Goal: Information Seeking & Learning: Check status

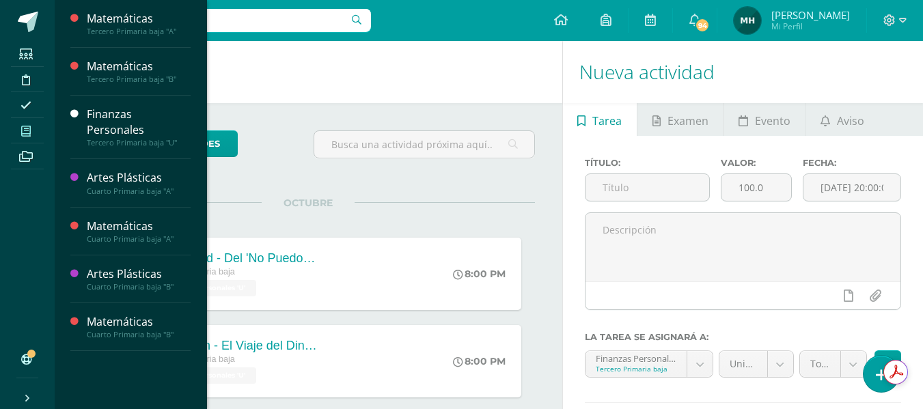
click at [29, 135] on icon at bounding box center [26, 131] width 10 height 11
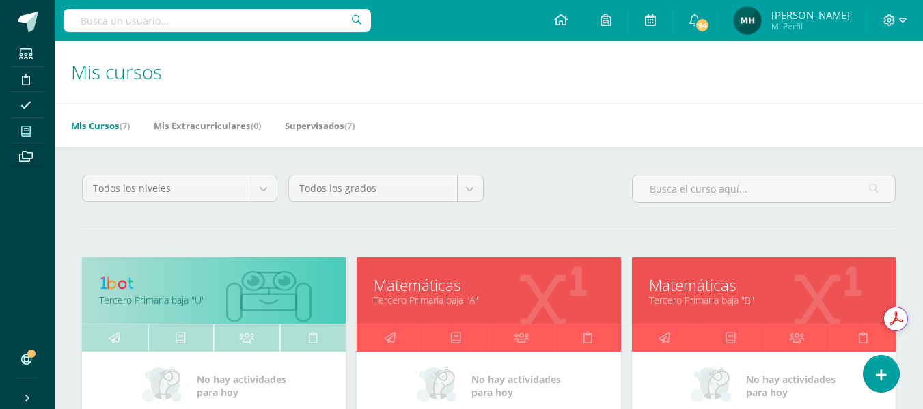
click at [417, 296] on link "Tercero Primaria baja "A"" at bounding box center [489, 300] width 230 height 13
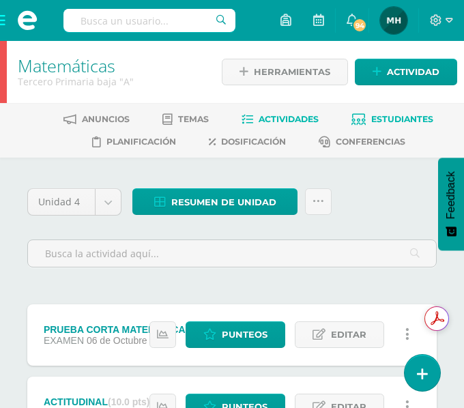
click at [397, 119] on span "Estudiantes" at bounding box center [403, 119] width 62 height 10
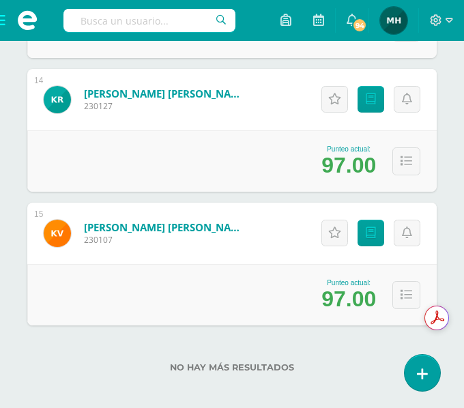
scroll to position [2012, 0]
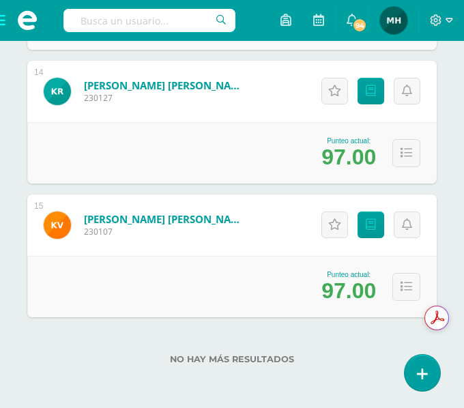
click at [3, 20] on span at bounding box center [27, 20] width 55 height 41
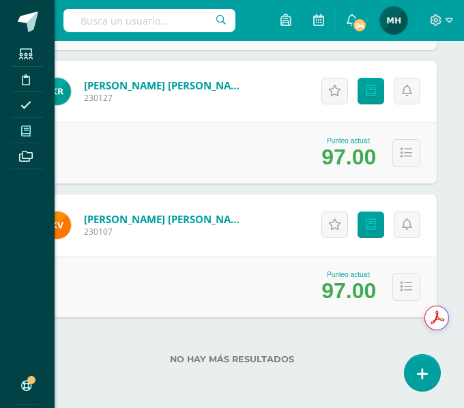
click at [29, 126] on icon at bounding box center [26, 131] width 10 height 11
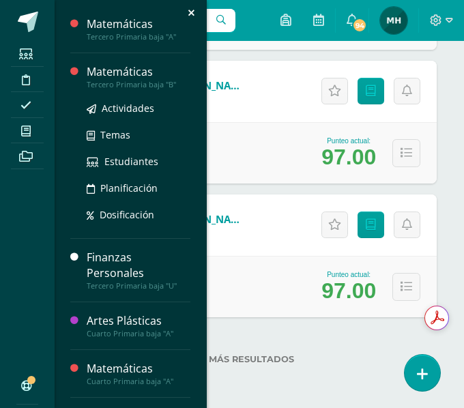
click at [111, 81] on div "Tercero Primaria baja "B"" at bounding box center [139, 85] width 104 height 10
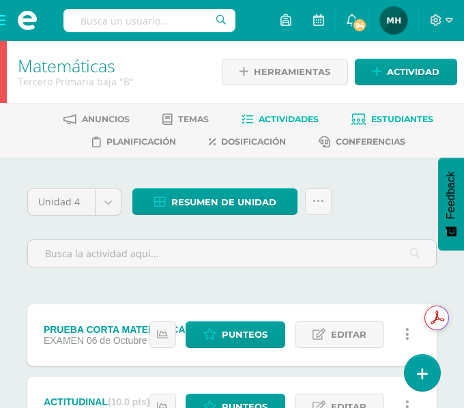
click at [402, 112] on link "Estudiantes" at bounding box center [393, 120] width 82 height 22
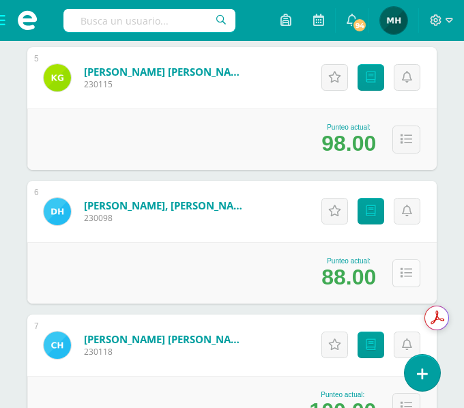
click at [401, 275] on icon at bounding box center [407, 274] width 12 height 12
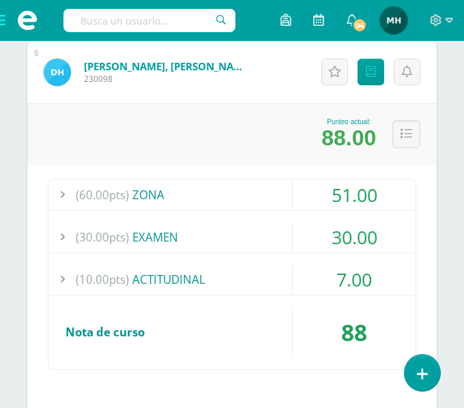
scroll to position [942, 0]
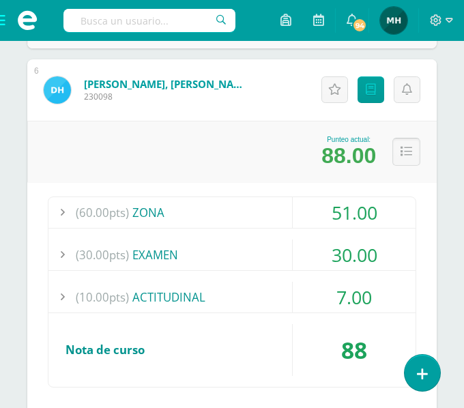
click at [404, 148] on icon at bounding box center [407, 152] width 12 height 12
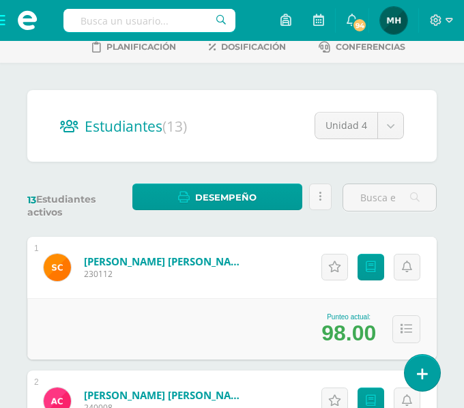
scroll to position [0, 0]
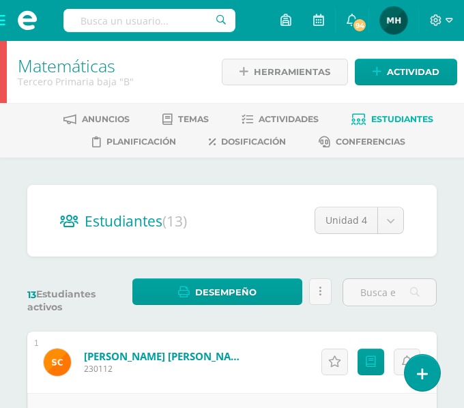
click at [2, 31] on span at bounding box center [27, 20] width 55 height 41
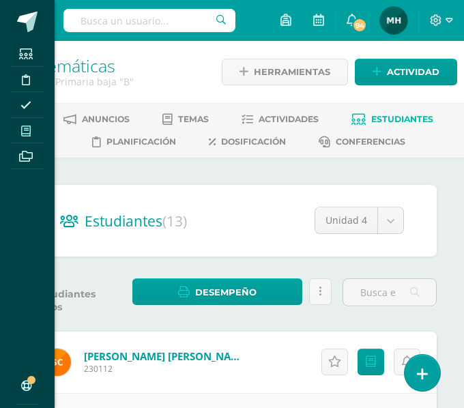
click at [25, 124] on span at bounding box center [26, 131] width 31 height 18
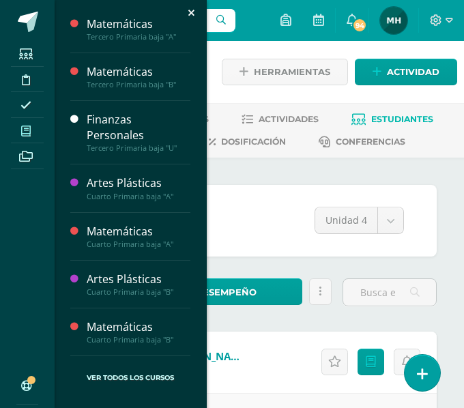
click at [25, 124] on span at bounding box center [26, 131] width 31 height 18
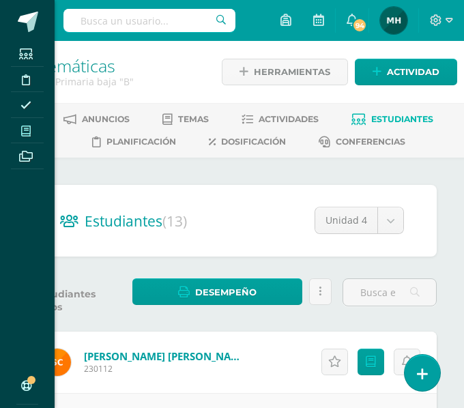
click at [30, 133] on icon at bounding box center [26, 131] width 10 height 11
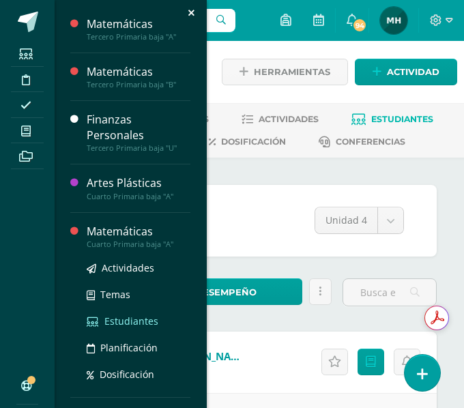
click at [125, 324] on span "Estudiantes" at bounding box center [132, 321] width 54 height 13
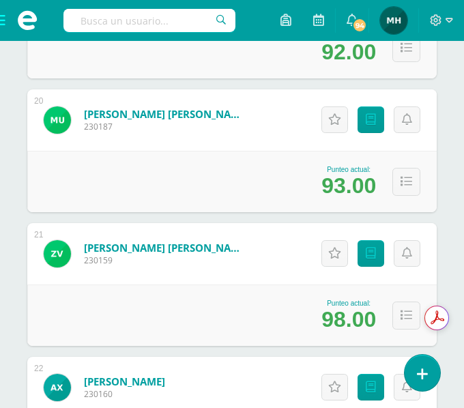
scroll to position [2949, 0]
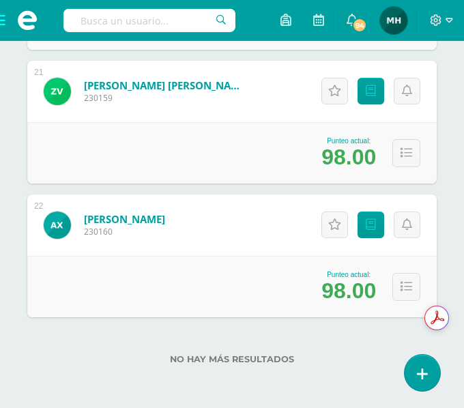
click at [0, 20] on span at bounding box center [27, 20] width 55 height 41
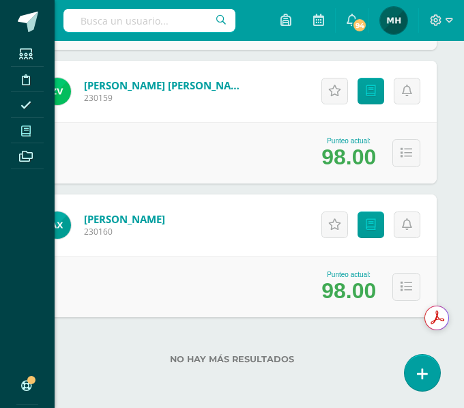
click at [18, 133] on span at bounding box center [26, 131] width 31 height 18
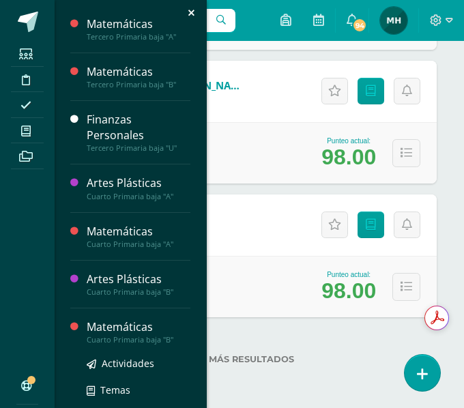
click at [152, 326] on div "Matemáticas" at bounding box center [139, 328] width 104 height 16
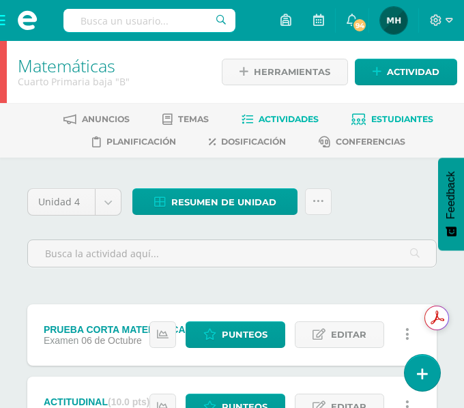
click at [359, 120] on icon at bounding box center [359, 120] width 14 height 12
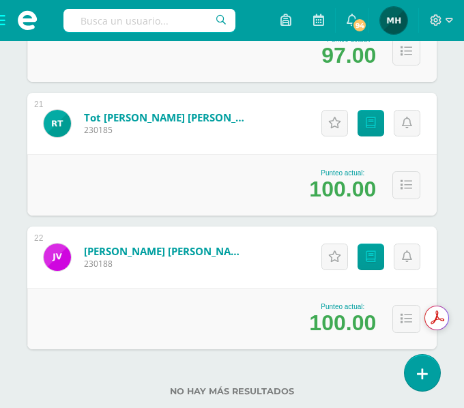
scroll to position [2944, 0]
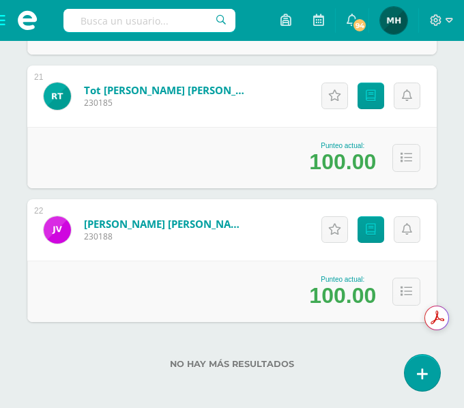
click at [7, 29] on span at bounding box center [27, 20] width 55 height 41
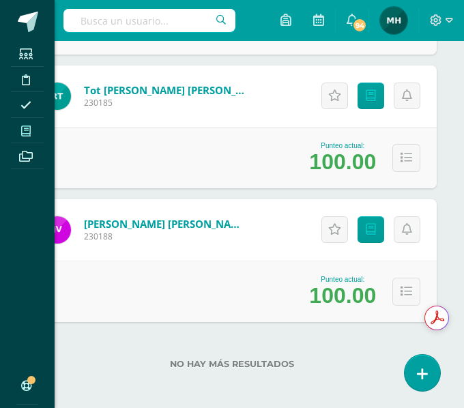
click at [28, 131] on icon at bounding box center [26, 131] width 10 height 11
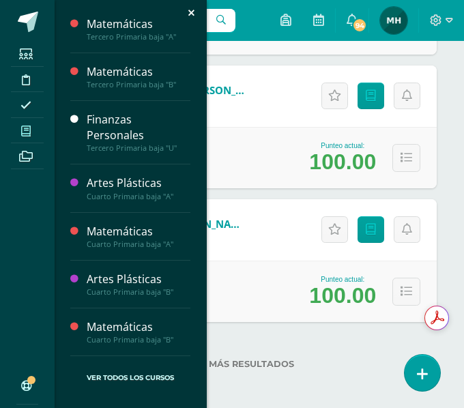
click at [28, 131] on icon at bounding box center [26, 131] width 10 height 11
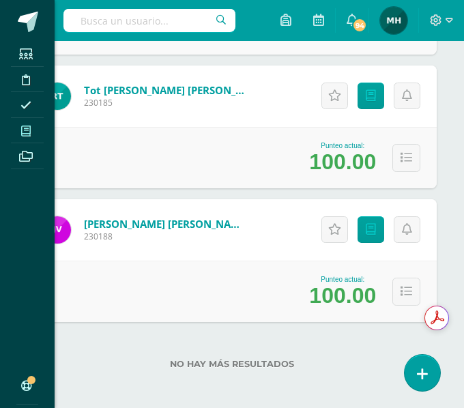
click at [28, 131] on icon at bounding box center [26, 131] width 10 height 11
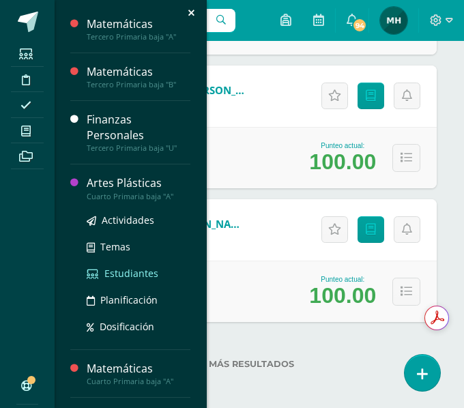
click at [119, 271] on span "Estudiantes" at bounding box center [132, 273] width 54 height 13
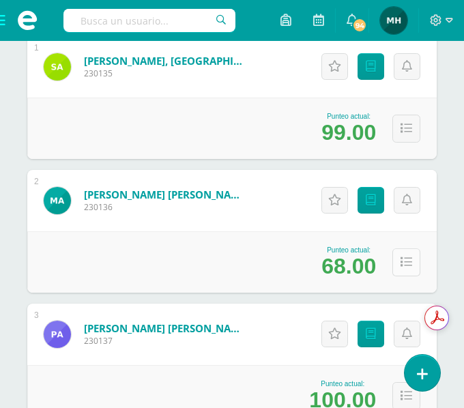
click at [400, 268] on button at bounding box center [407, 263] width 28 height 28
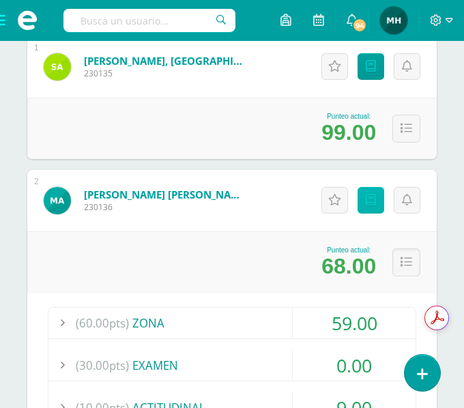
click at [371, 199] on icon at bounding box center [371, 201] width 10 height 12
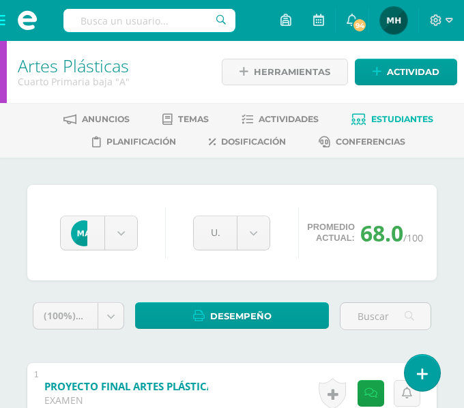
click at [389, 116] on span "Estudiantes" at bounding box center [403, 119] width 62 height 10
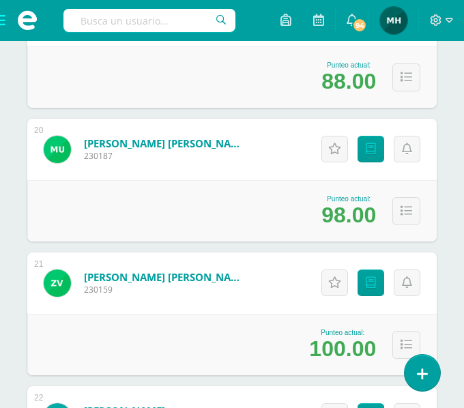
scroll to position [2729, 0]
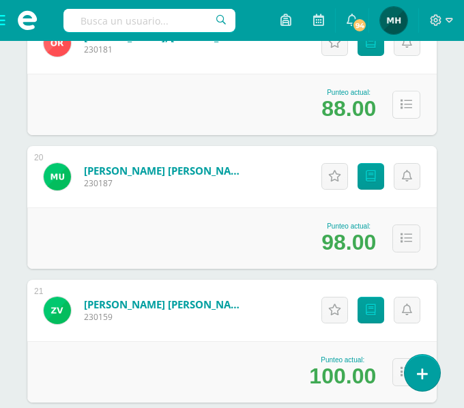
click at [405, 105] on icon at bounding box center [407, 105] width 12 height 12
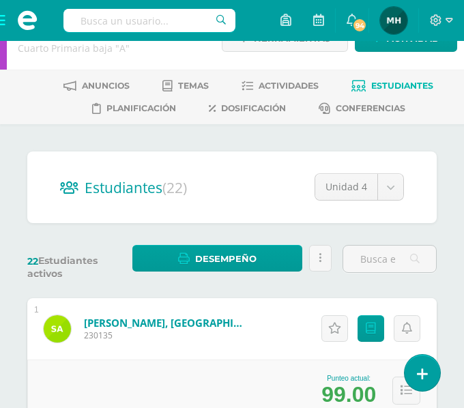
scroll to position [0, 0]
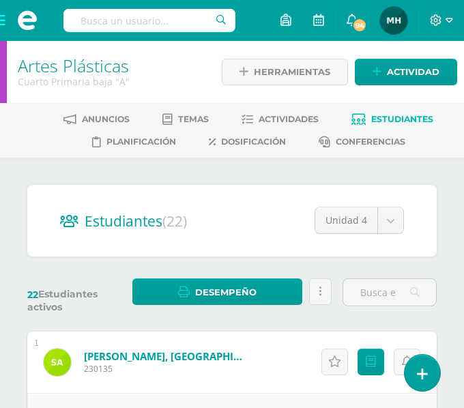
click at [1, 19] on span at bounding box center [27, 20] width 55 height 41
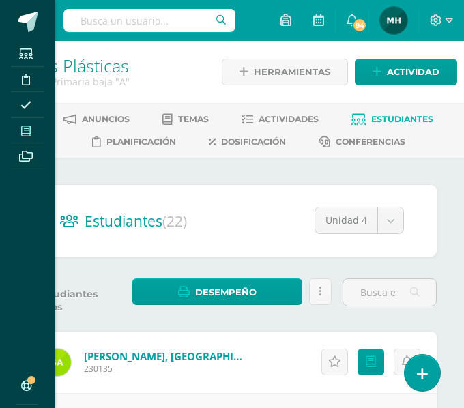
click at [25, 128] on icon at bounding box center [26, 131] width 10 height 11
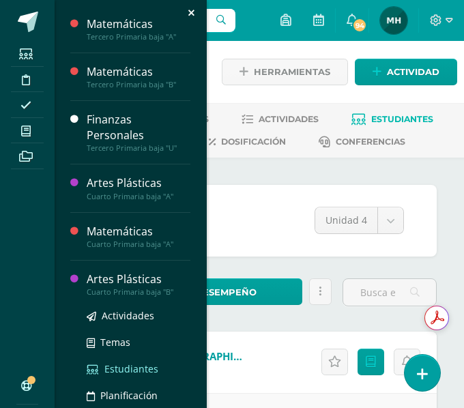
click at [128, 364] on span "Estudiantes" at bounding box center [132, 369] width 54 height 13
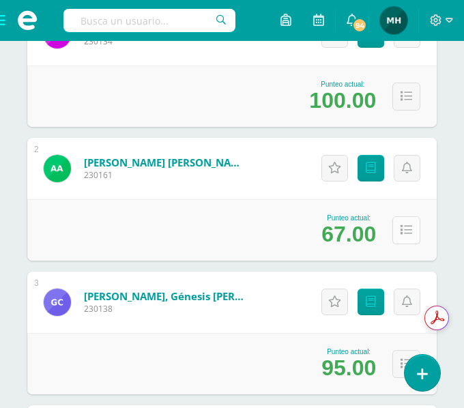
click at [411, 232] on icon at bounding box center [407, 231] width 12 height 12
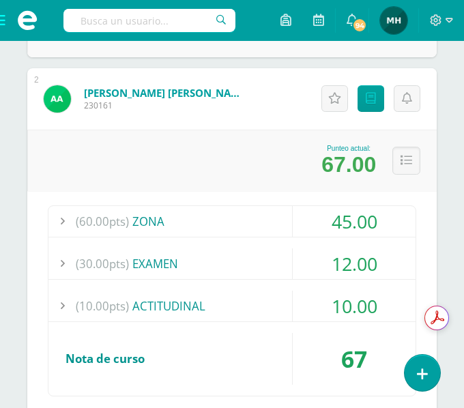
scroll to position [410, 0]
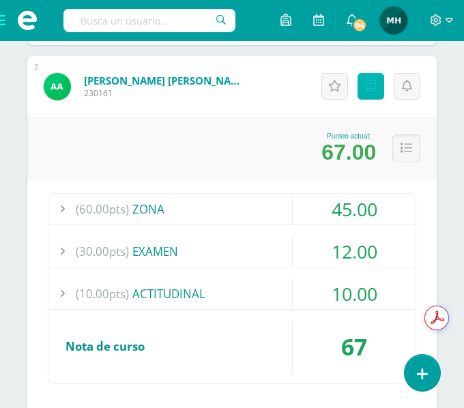
click at [374, 85] on icon at bounding box center [371, 87] width 10 height 12
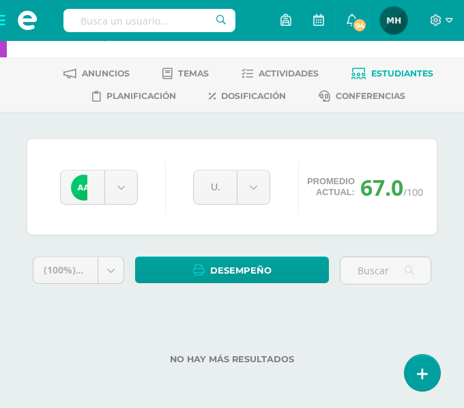
scroll to position [46, 0]
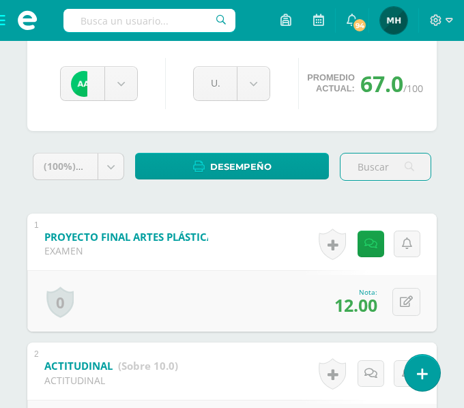
scroll to position [155, 0]
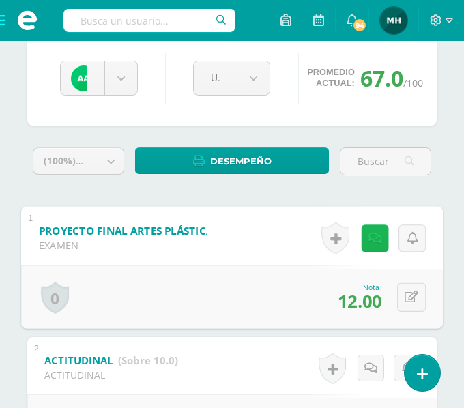
click at [375, 240] on icon at bounding box center [376, 238] width 14 height 12
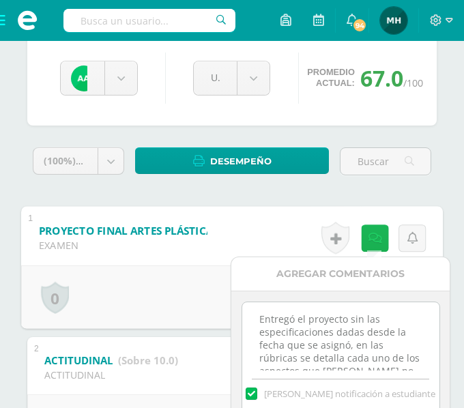
click at [375, 240] on icon at bounding box center [376, 238] width 14 height 12
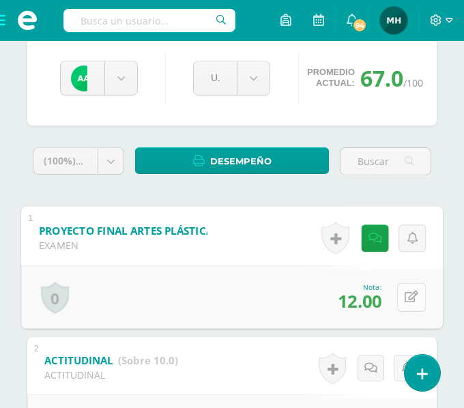
click at [398, 297] on button at bounding box center [412, 297] width 29 height 29
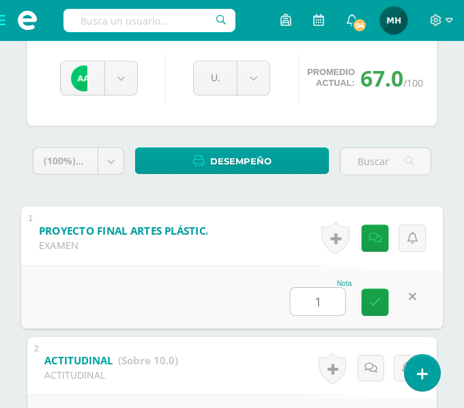
type input "15"
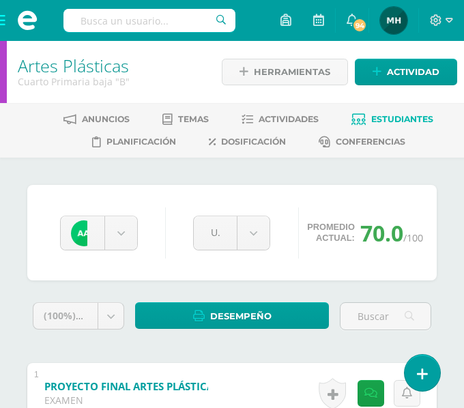
click at [380, 118] on span "Estudiantes" at bounding box center [403, 119] width 62 height 10
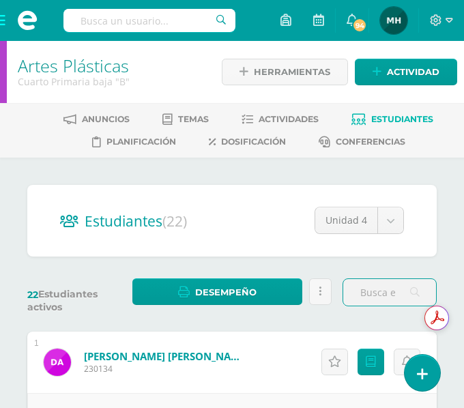
scroll to position [357, 0]
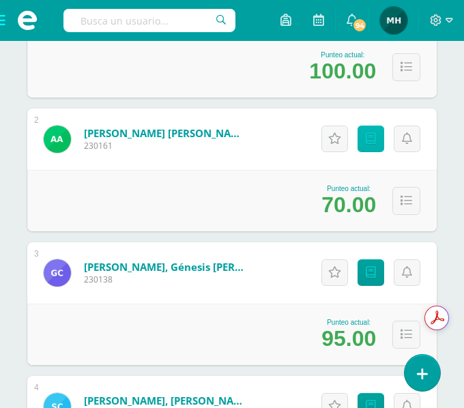
click at [371, 139] on icon at bounding box center [371, 139] width 10 height 12
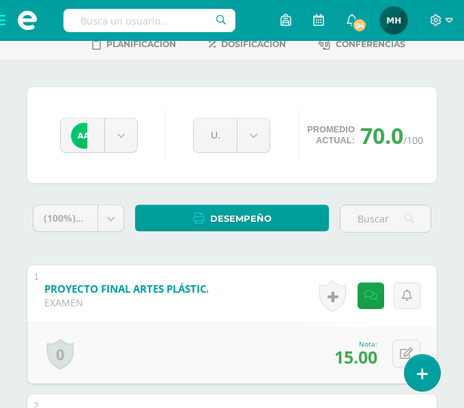
scroll to position [455, 0]
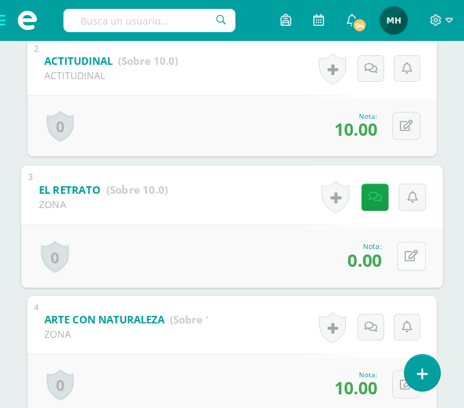
click at [398, 255] on button at bounding box center [412, 256] width 29 height 29
type input "5"
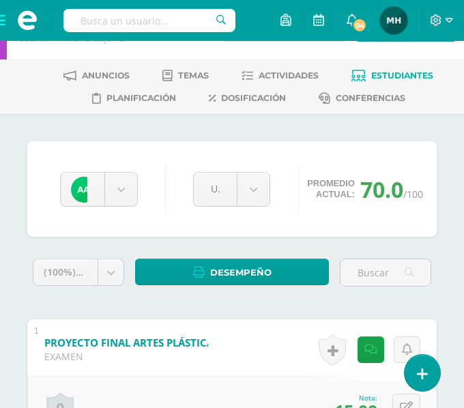
scroll to position [0, 0]
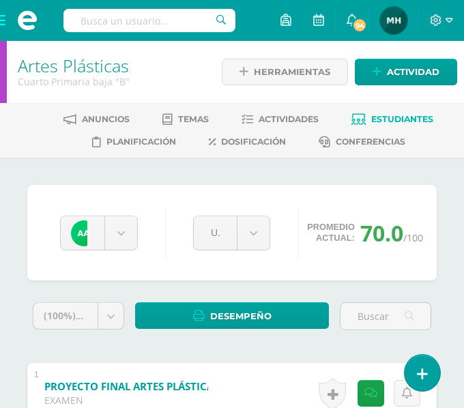
click at [404, 111] on link "Estudiantes" at bounding box center [393, 120] width 82 height 22
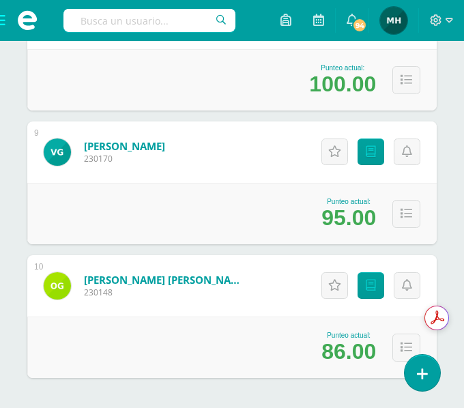
scroll to position [1293, 0]
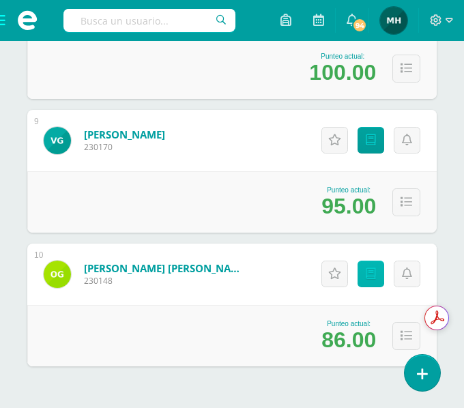
click at [367, 281] on link "Punteos" at bounding box center [371, 274] width 27 height 27
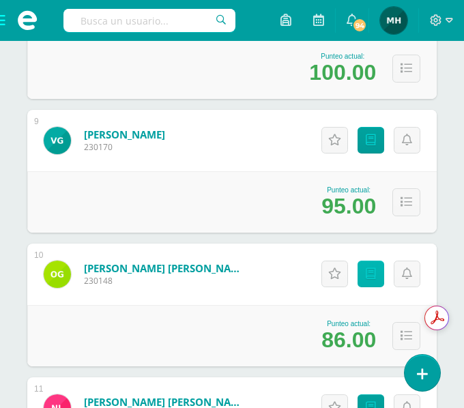
click at [370, 277] on icon at bounding box center [371, 274] width 10 height 12
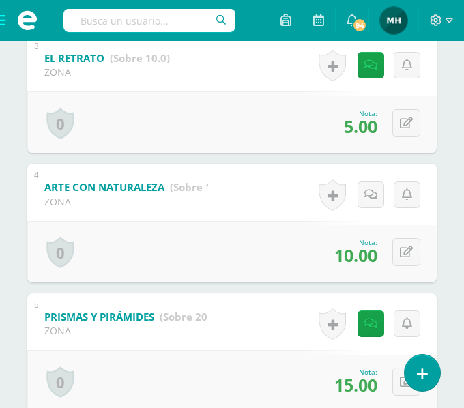
scroll to position [557, 0]
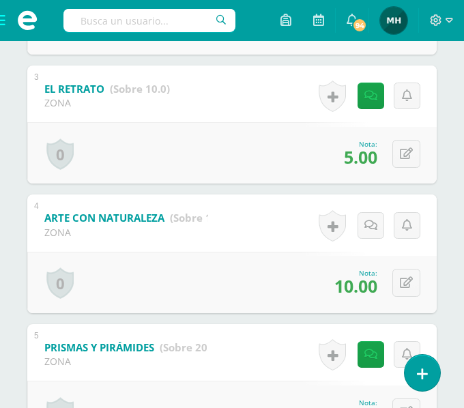
click at [406, 129] on div "0 Logros Logros obtenidos Aún no hay logros agregados Nota: 5.00" at bounding box center [232, 152] width 410 height 61
click at [402, 156] on button at bounding box center [407, 154] width 28 height 28
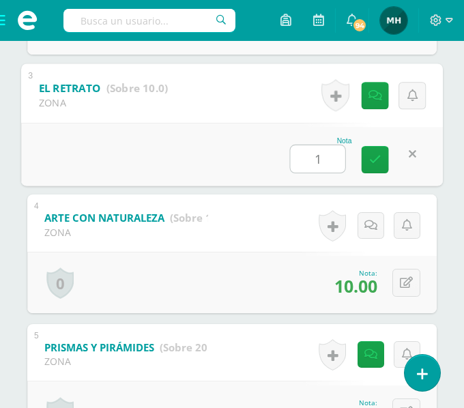
type input "10"
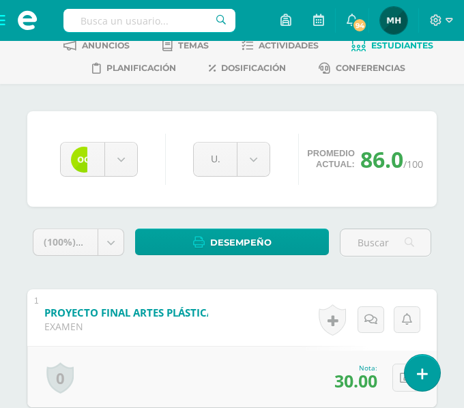
scroll to position [64, 0]
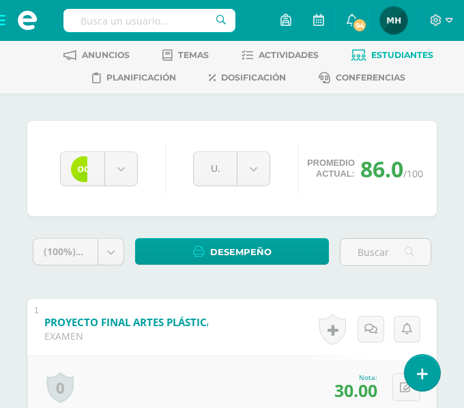
click at [398, 58] on span "Estudiantes" at bounding box center [403, 55] width 62 height 10
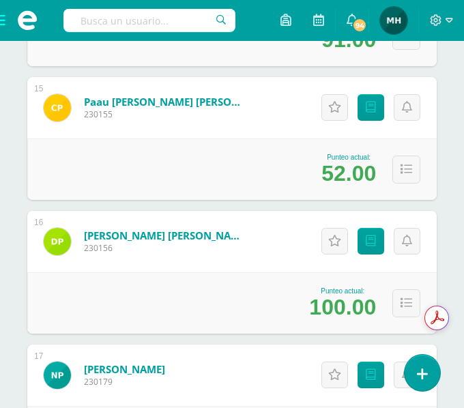
scroll to position [2141, 0]
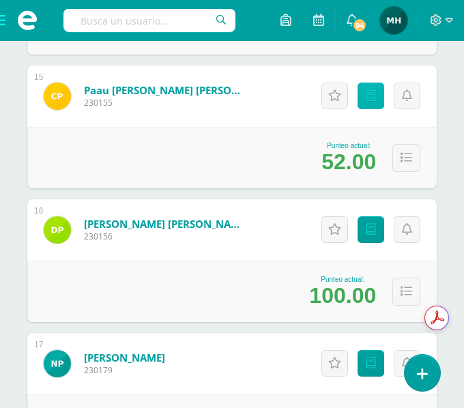
click at [364, 89] on link "Punteos" at bounding box center [371, 96] width 27 height 27
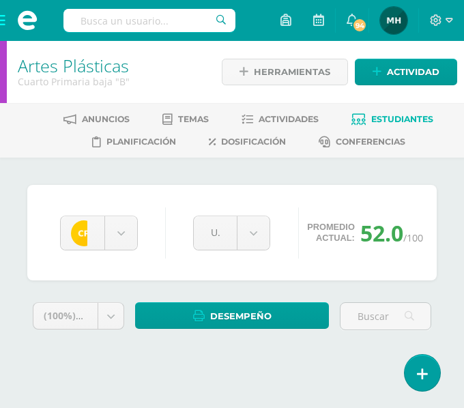
scroll to position [98, 0]
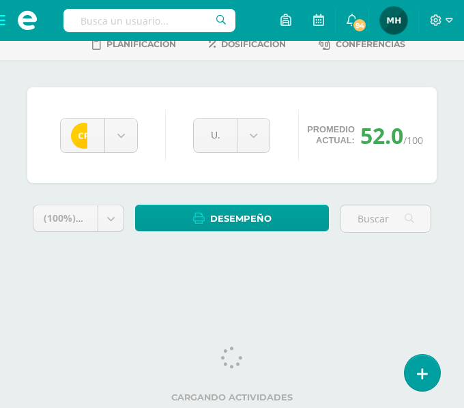
click at [464, 293] on html "Estudiantes Disciplina Asistencia Mis cursos Archivos Soporte Ayuda Reportar un…" at bounding box center [232, 97] width 464 height 391
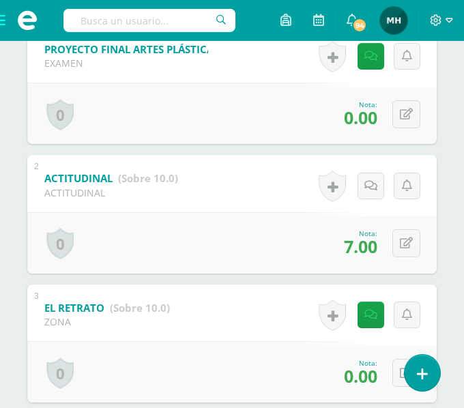
scroll to position [335, 0]
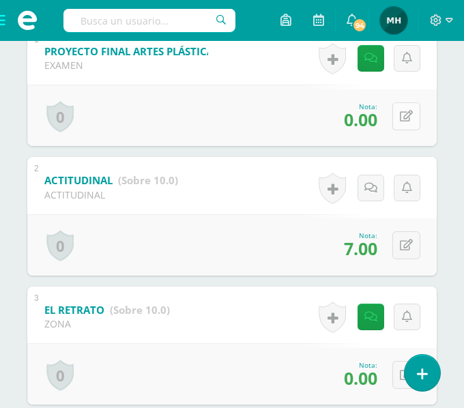
click at [405, 120] on icon at bounding box center [406, 117] width 13 height 12
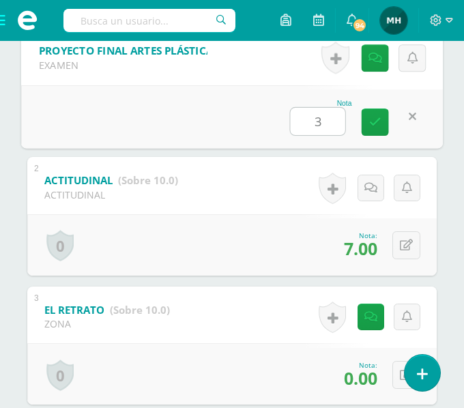
type input "30"
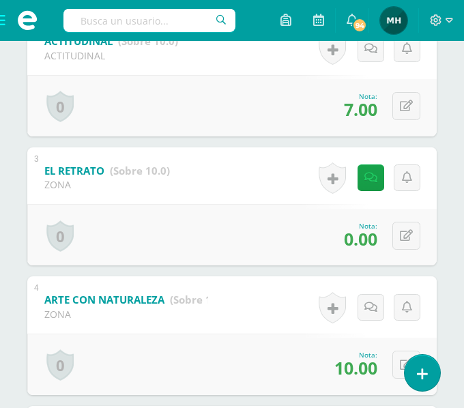
scroll to position [486, 0]
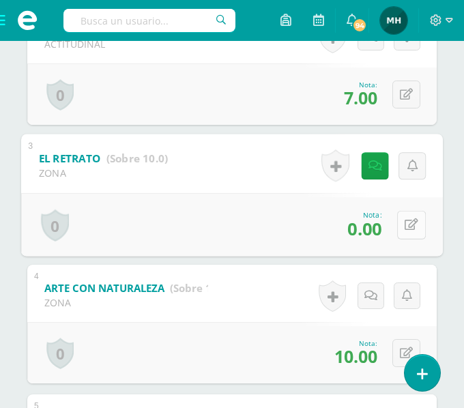
click at [411, 219] on icon at bounding box center [412, 225] width 14 height 12
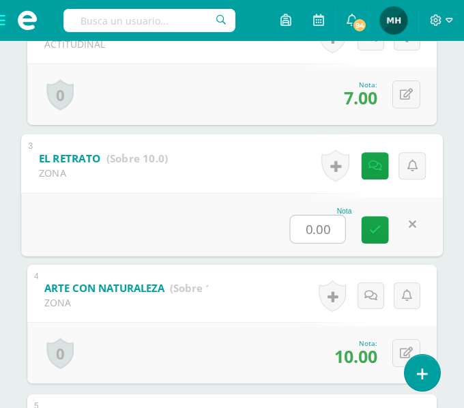
type input "5"
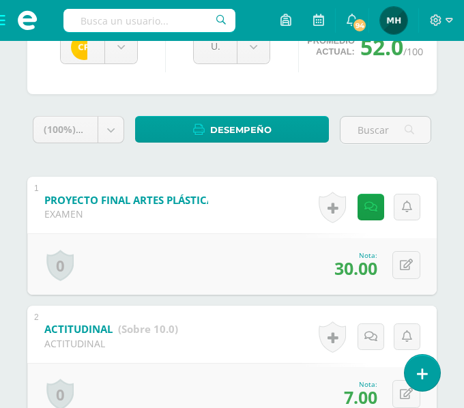
scroll to position [0, 0]
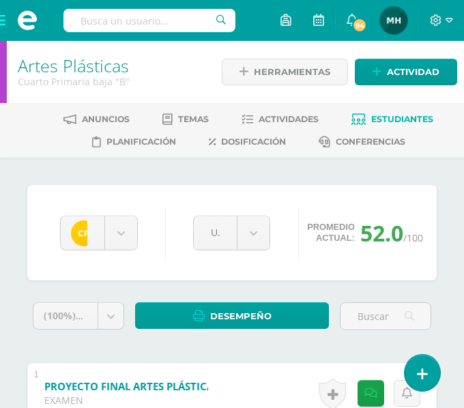
click at [371, 120] on link "Estudiantes" at bounding box center [393, 120] width 82 height 22
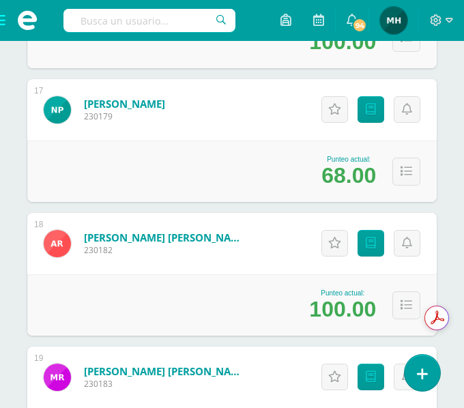
scroll to position [2407, 0]
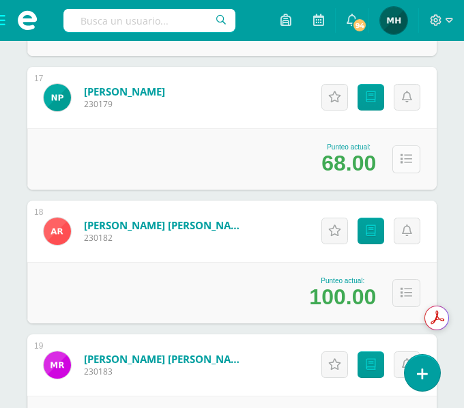
click at [407, 164] on icon at bounding box center [407, 160] width 12 height 12
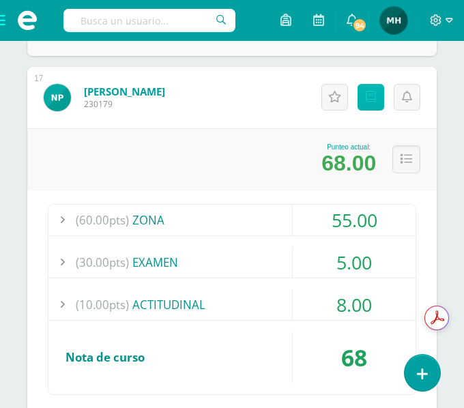
click at [366, 94] on icon at bounding box center [371, 98] width 10 height 12
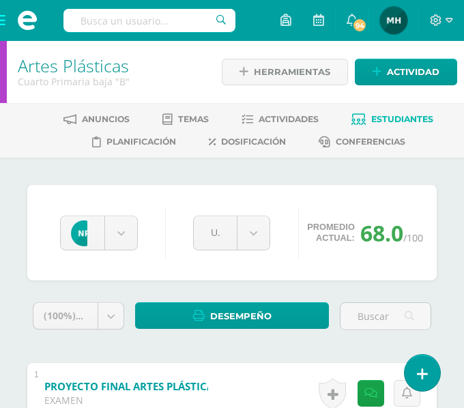
scroll to position [357, 0]
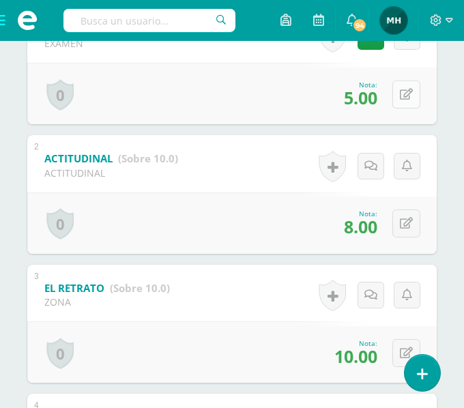
click at [406, 100] on button at bounding box center [407, 95] width 28 height 28
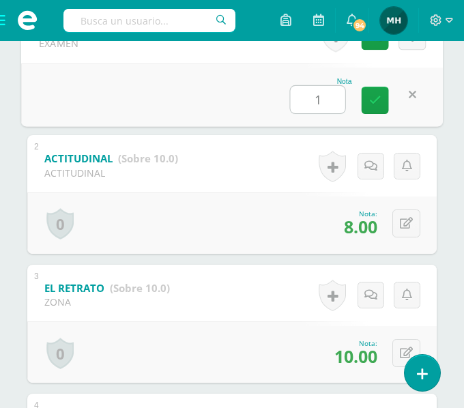
type input "10"
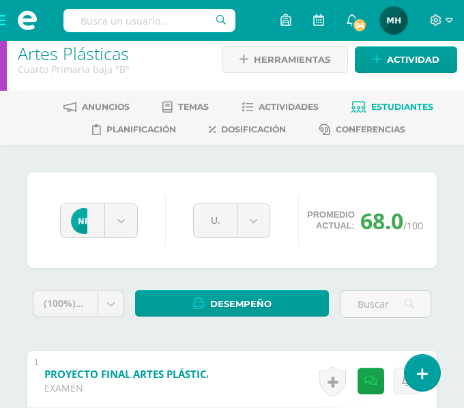
scroll to position [0, 0]
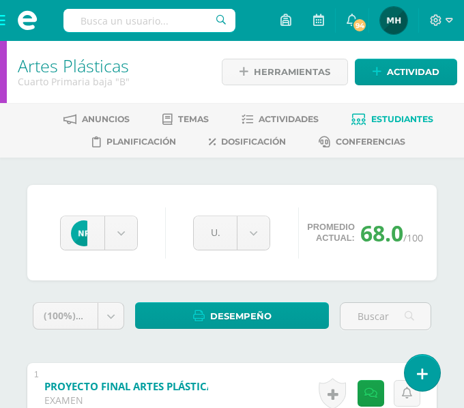
click at [374, 122] on span "Estudiantes" at bounding box center [403, 119] width 62 height 10
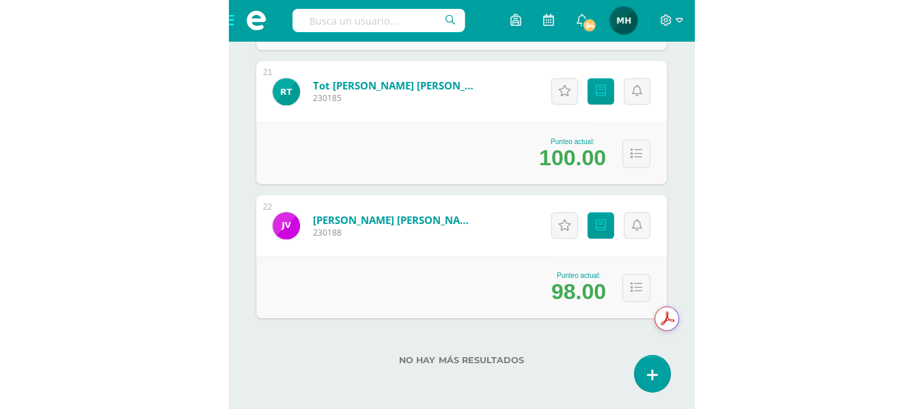
scroll to position [1561, 0]
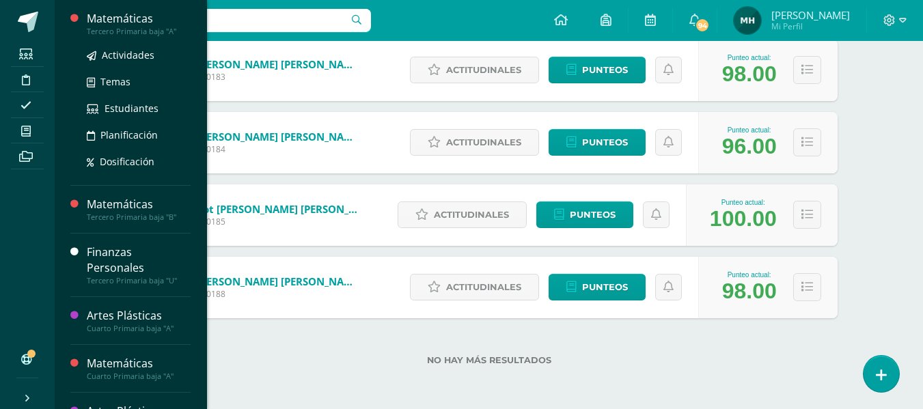
click at [103, 20] on div "Matemáticas" at bounding box center [139, 19] width 104 height 16
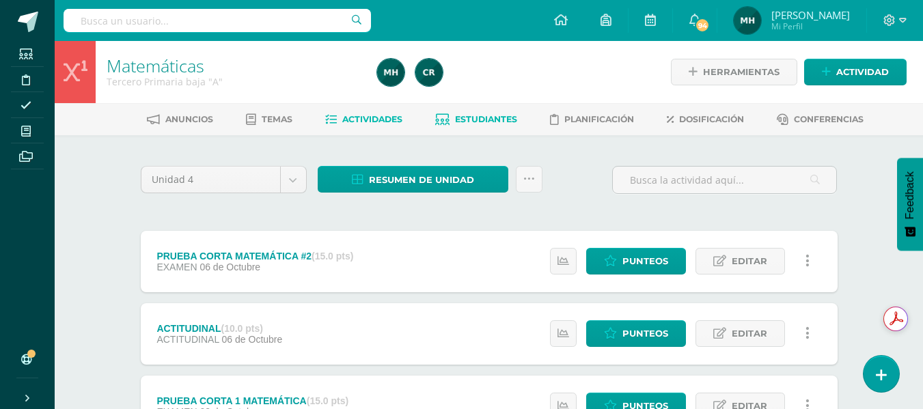
click at [485, 110] on link "Estudiantes" at bounding box center [476, 120] width 82 height 22
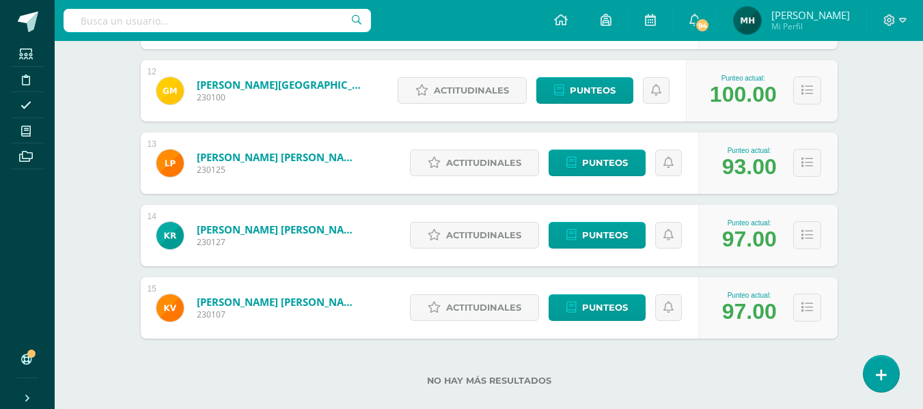
scroll to position [1038, 0]
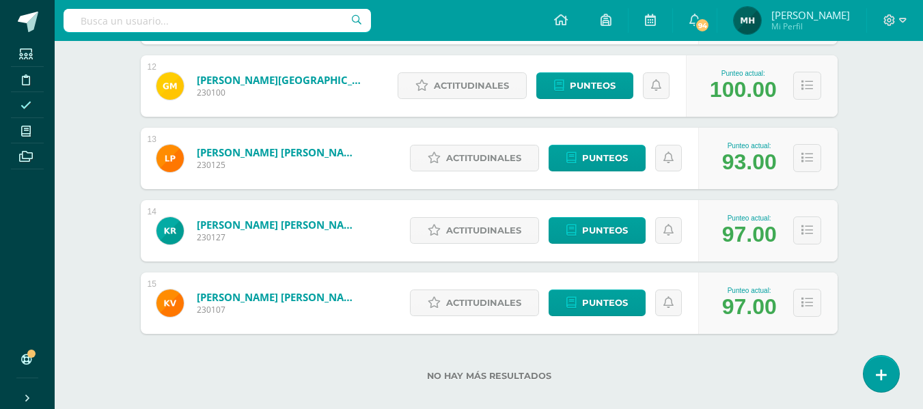
click at [27, 113] on span at bounding box center [26, 105] width 31 height 18
click at [23, 81] on icon at bounding box center [26, 79] width 8 height 11
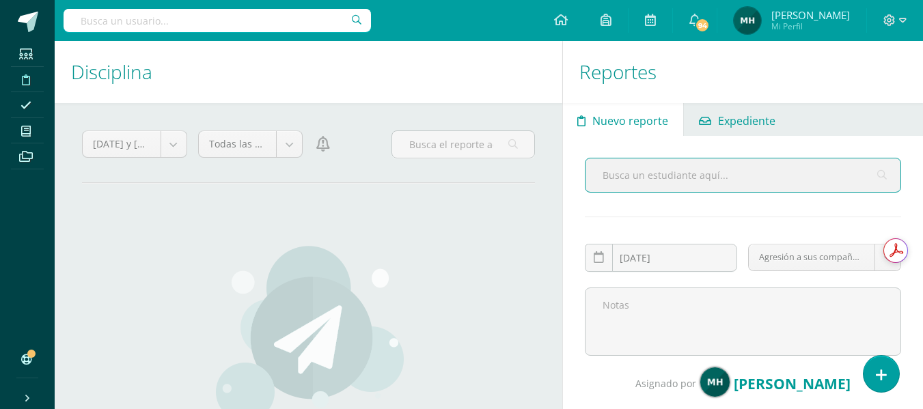
click at [723, 114] on span "Expediente" at bounding box center [746, 121] width 57 height 33
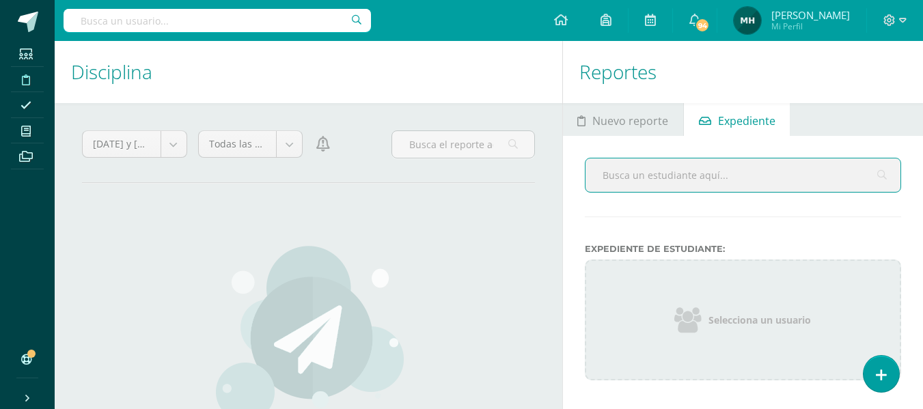
click at [663, 165] on input "text" at bounding box center [742, 174] width 315 height 33
type input "[PERSON_NAME]"
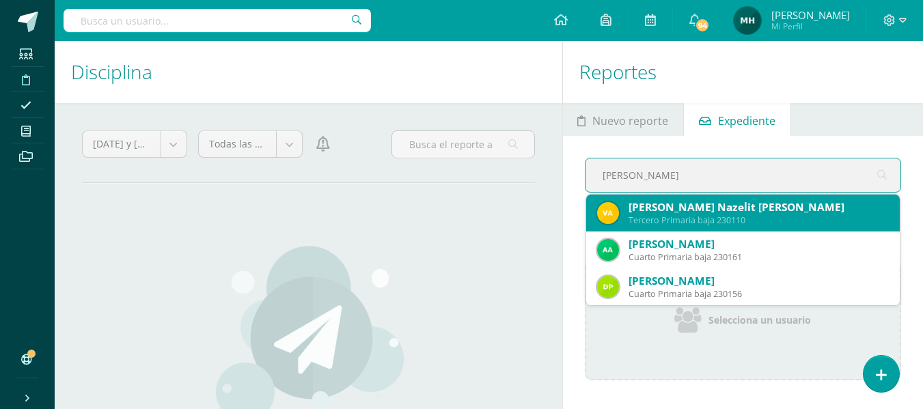
click at [669, 207] on div "[PERSON_NAME] Nazelit [PERSON_NAME]" at bounding box center [758, 207] width 260 height 14
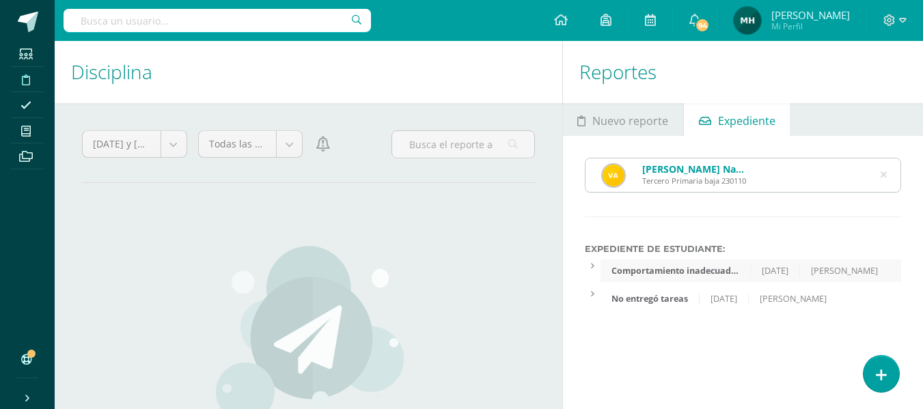
click at [886, 175] on icon at bounding box center [883, 175] width 29 height 29
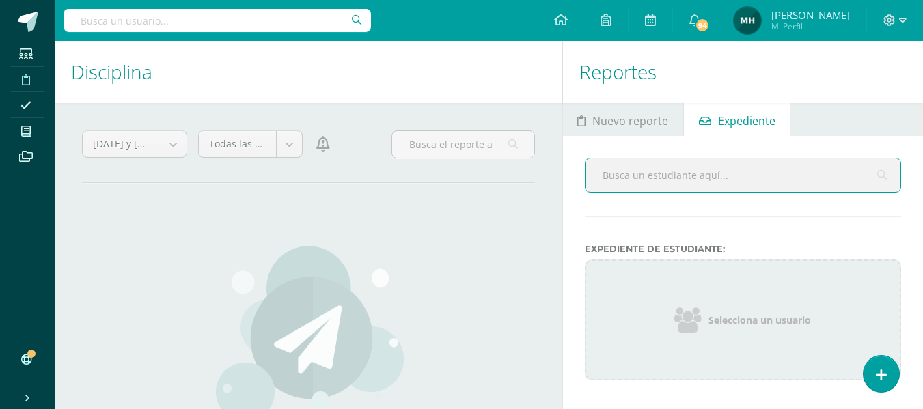
click at [886, 175] on input "text" at bounding box center [742, 174] width 315 height 33
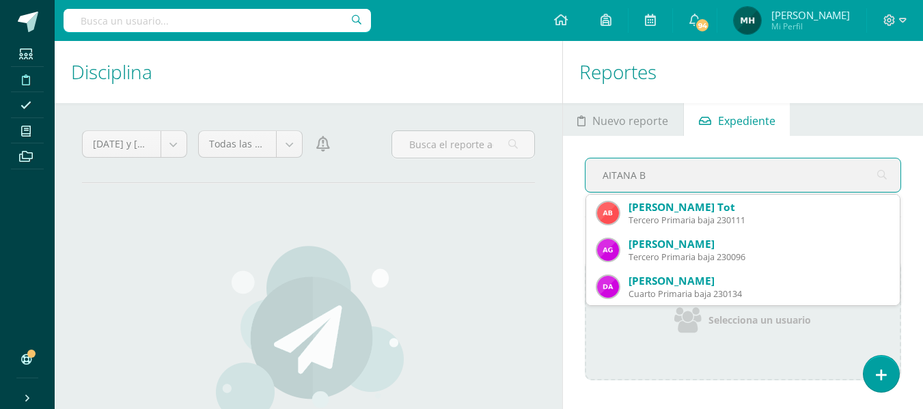
type input "AITANA BA"
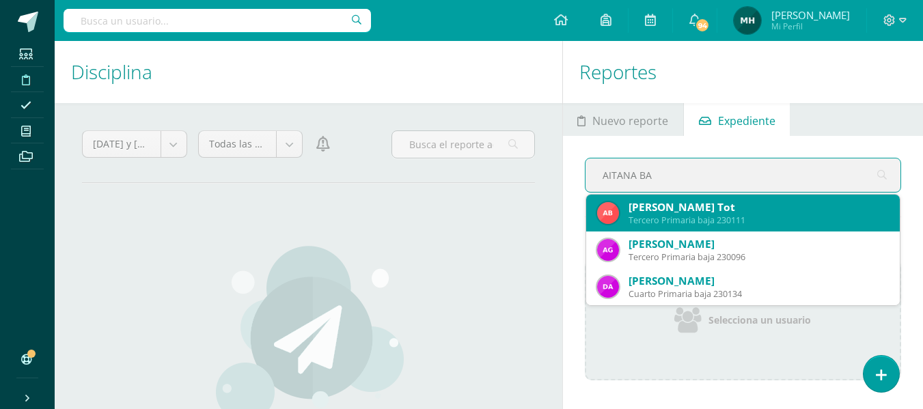
click at [839, 216] on div "Tercero Primaria baja 230111" at bounding box center [758, 220] width 260 height 12
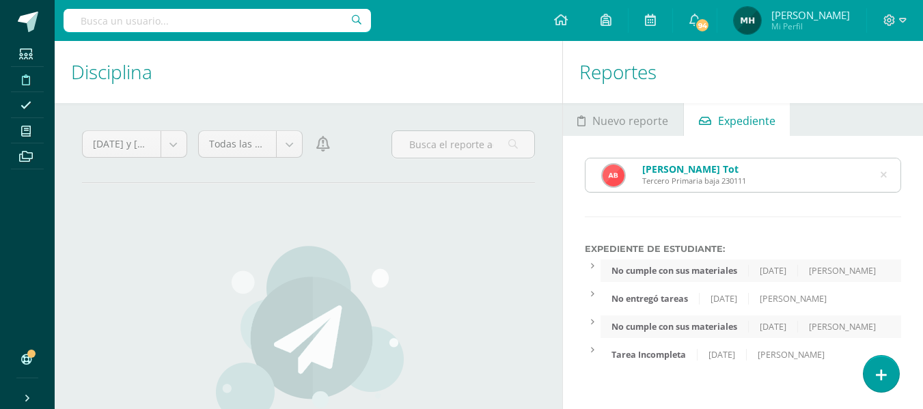
click at [883, 173] on icon at bounding box center [883, 175] width 35 height 6
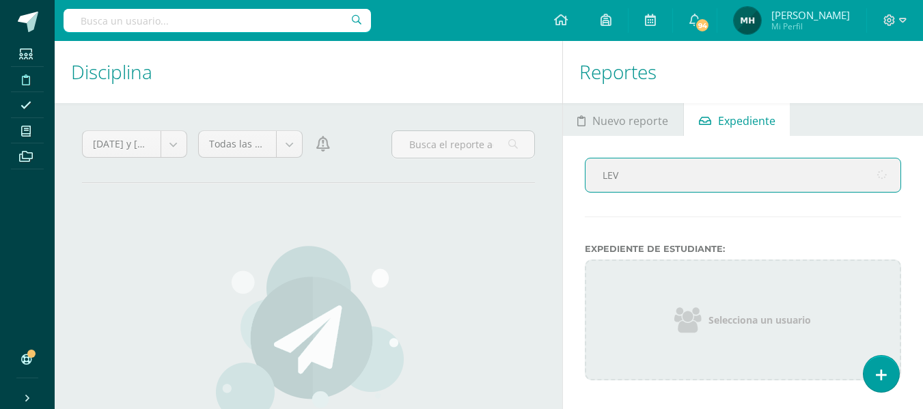
type input "[PERSON_NAME]"
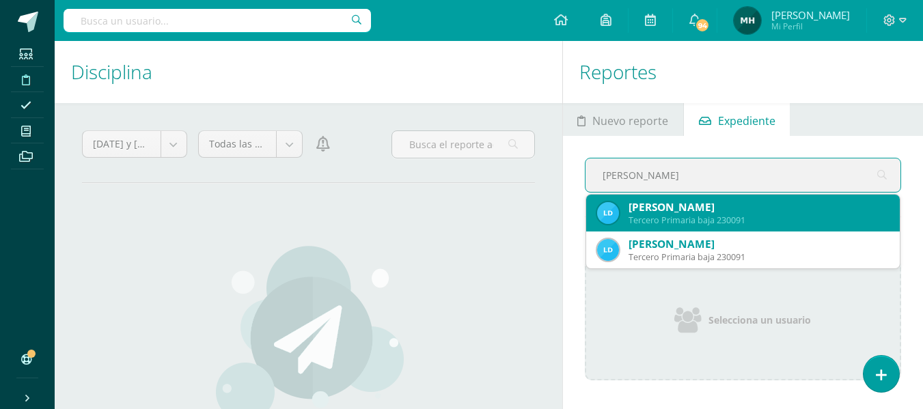
click at [839, 216] on div "Tercero Primaria baja 230091" at bounding box center [758, 220] width 260 height 12
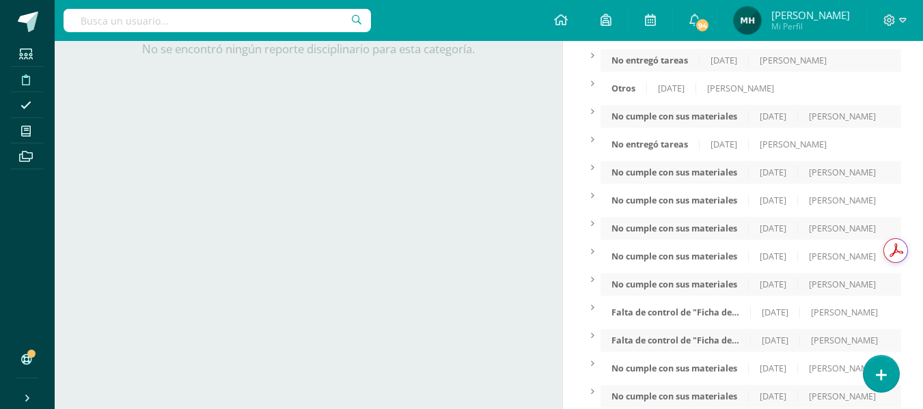
scroll to position [432, 0]
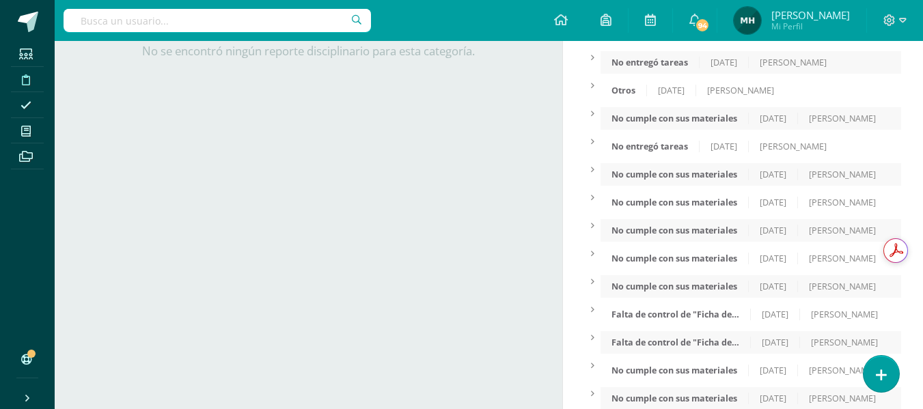
click at [690, 87] on div "[DATE]" at bounding box center [671, 91] width 49 height 12
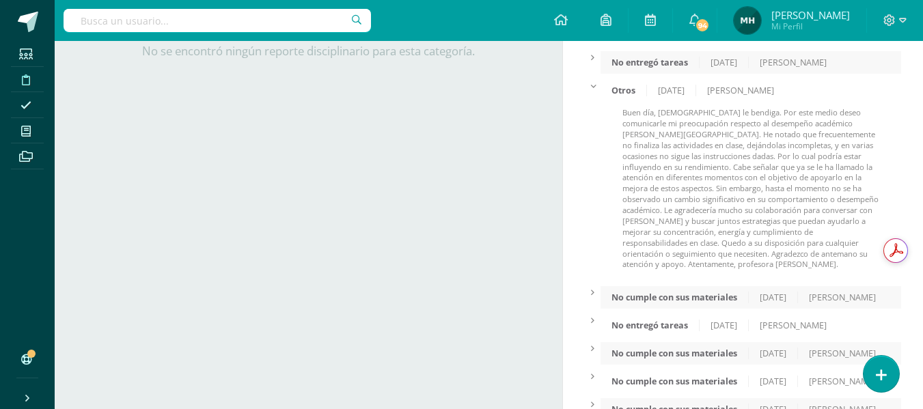
scroll to position [74, 0]
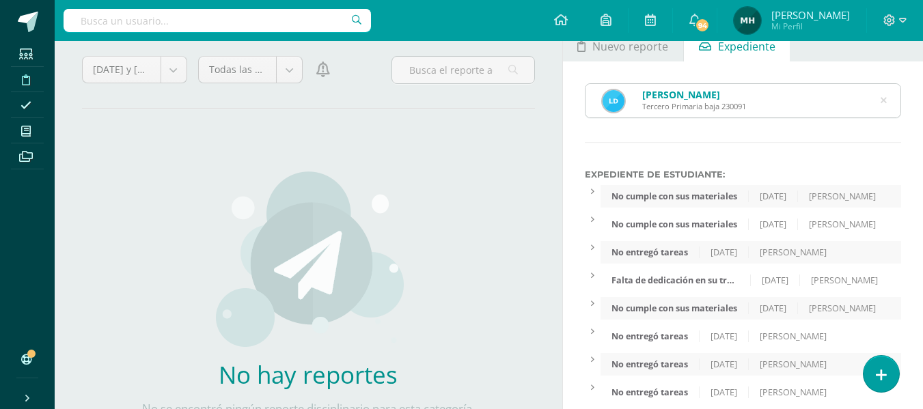
click at [881, 98] on icon at bounding box center [883, 100] width 29 height 29
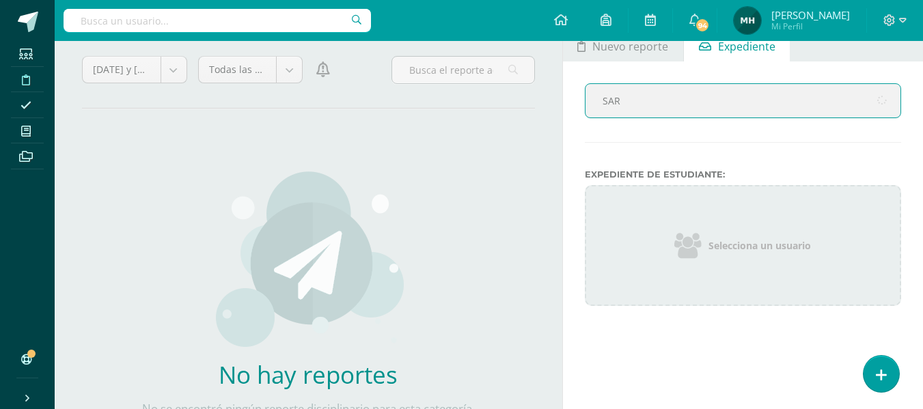
type input "[PERSON_NAME]"
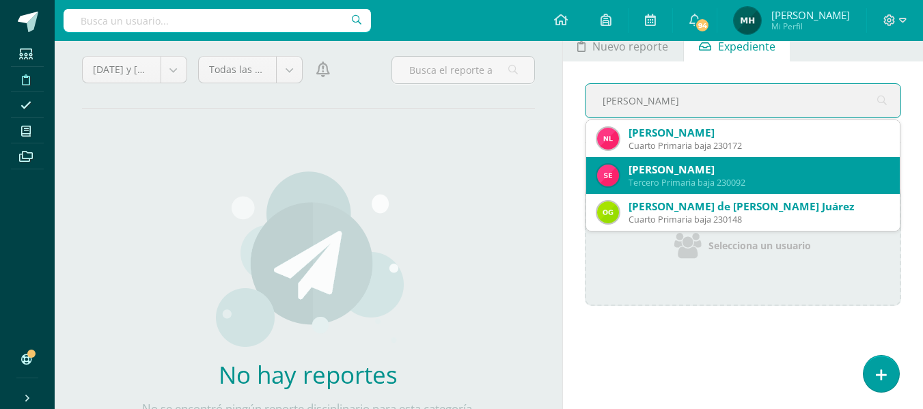
click at [869, 167] on div "[PERSON_NAME]" at bounding box center [758, 170] width 260 height 14
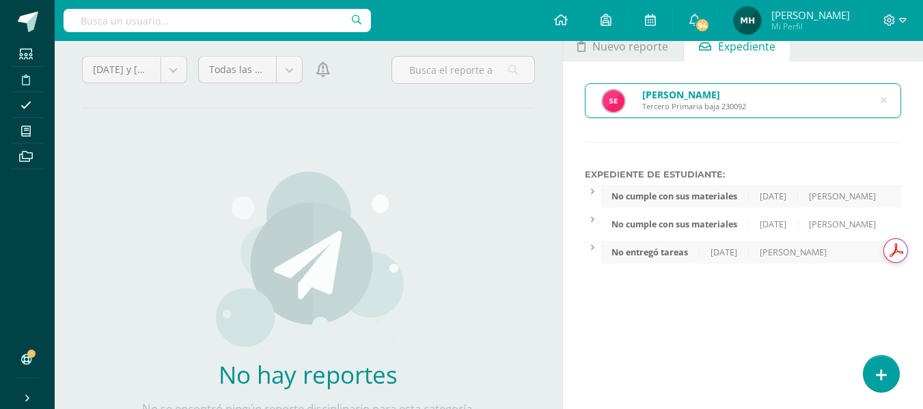
scroll to position [0, 0]
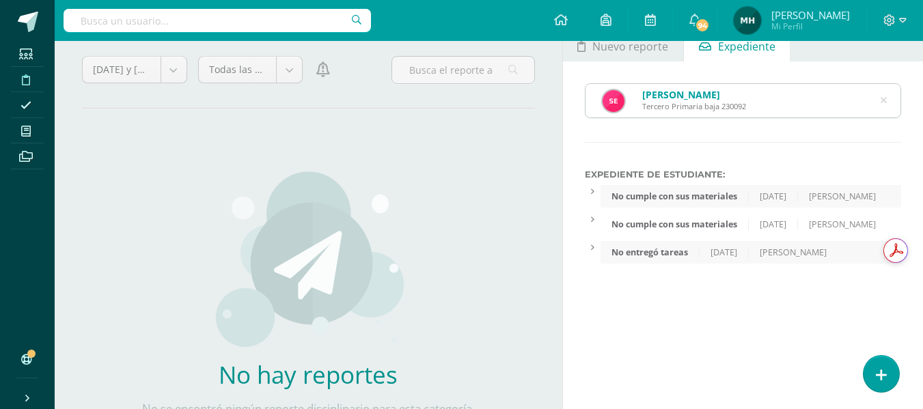
click at [881, 102] on icon at bounding box center [883, 100] width 29 height 29
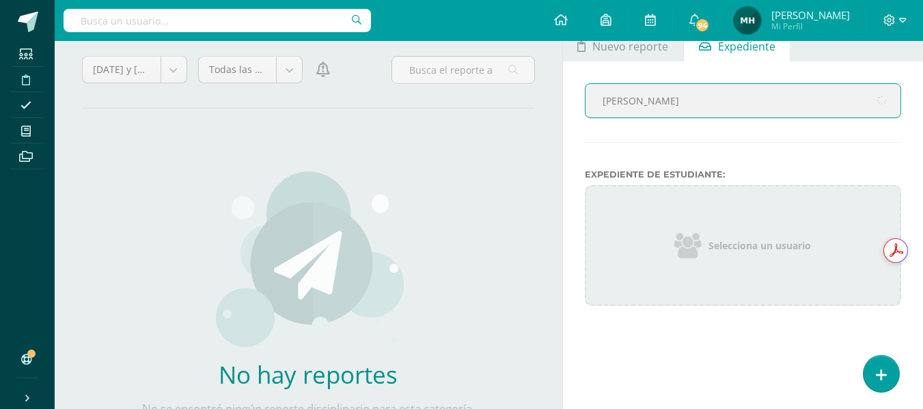
type input "[PERSON_NAME]"
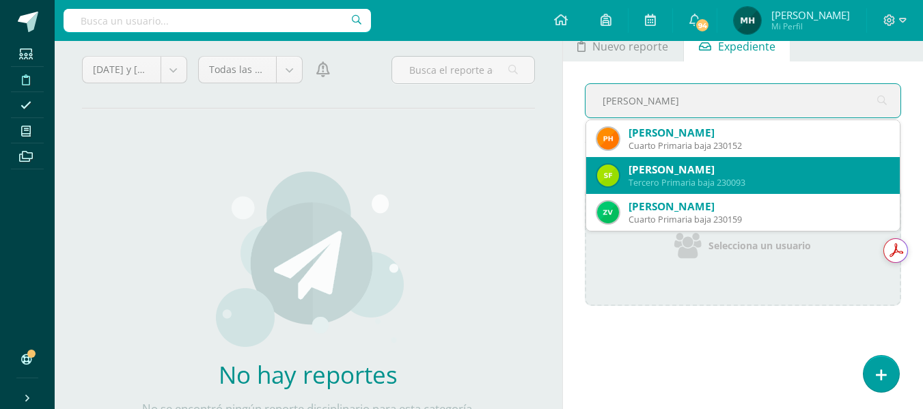
click at [878, 169] on div "[PERSON_NAME] Tercero Primaria baja 230093" at bounding box center [743, 175] width 314 height 37
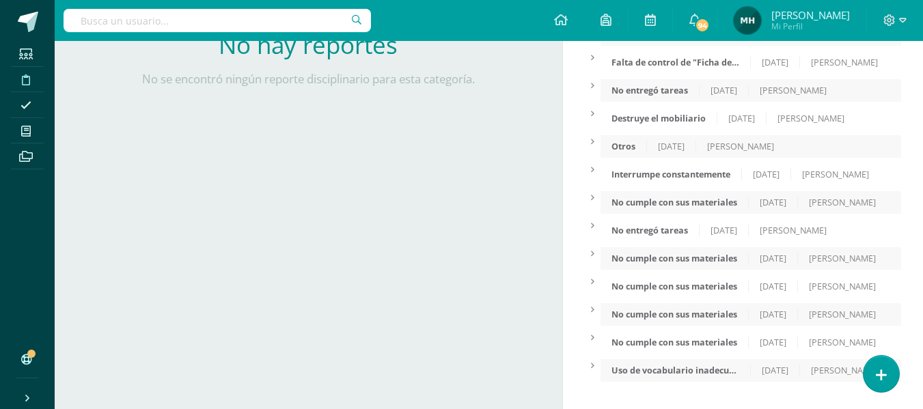
scroll to position [46, 0]
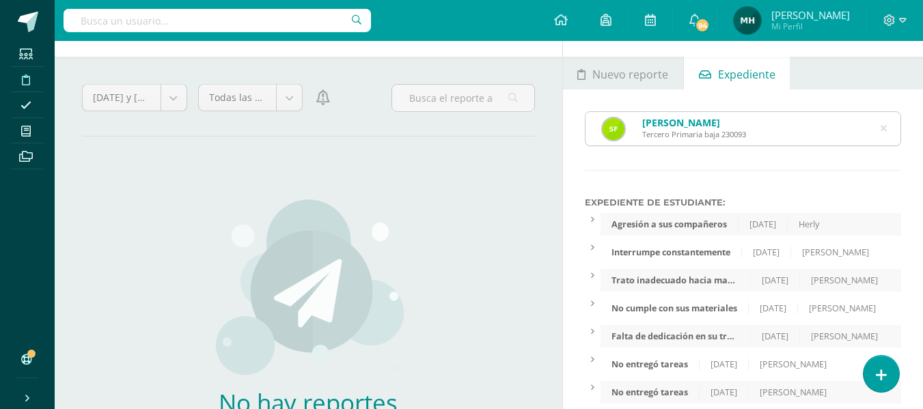
click at [880, 124] on icon at bounding box center [883, 128] width 6 height 35
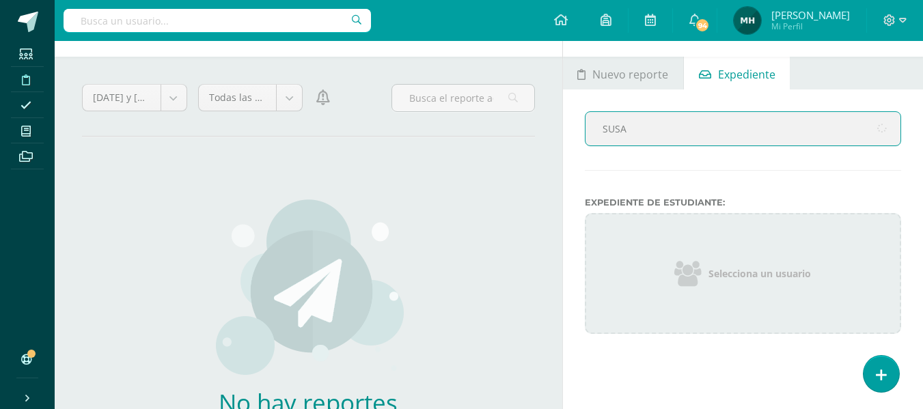
type input "[PERSON_NAME]"
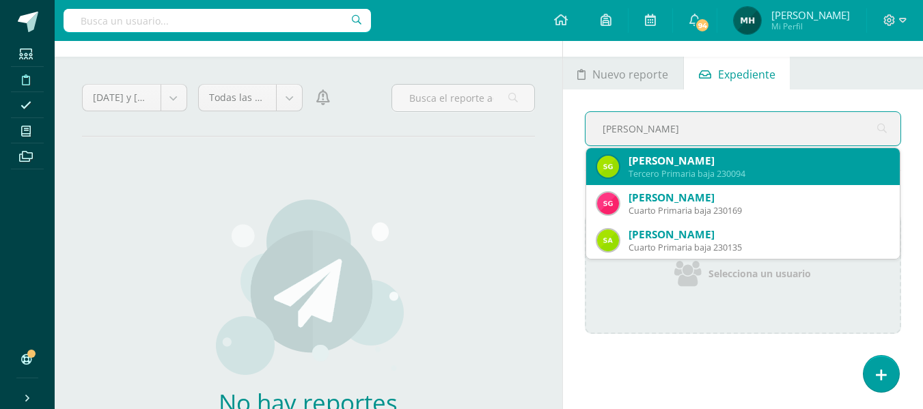
click at [826, 155] on div "[PERSON_NAME]" at bounding box center [758, 161] width 260 height 14
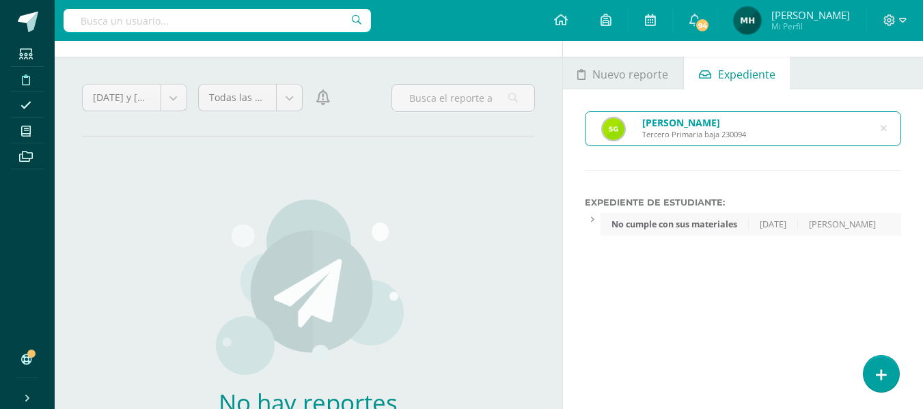
click at [887, 129] on div "[PERSON_NAME] Tercero Primaria baja 230094" at bounding box center [742, 128] width 315 height 33
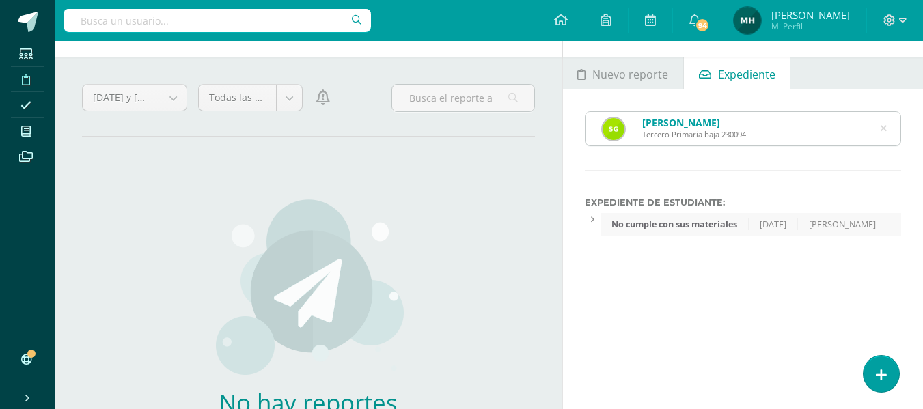
click at [883, 129] on icon at bounding box center [883, 128] width 29 height 29
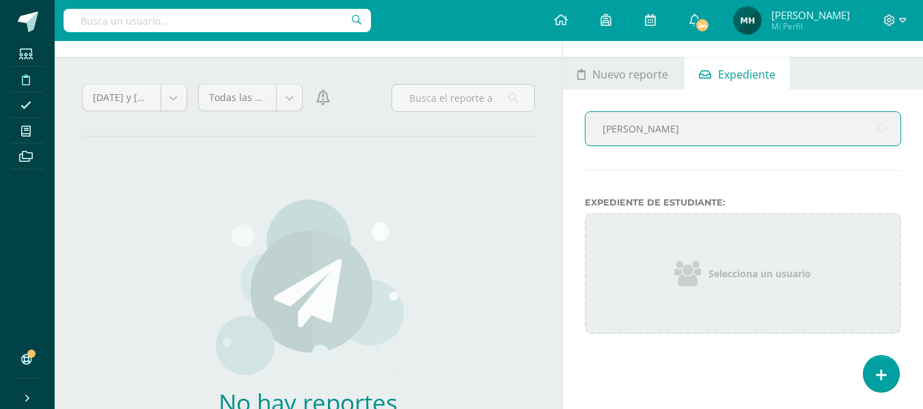
type input "[PERSON_NAME]"
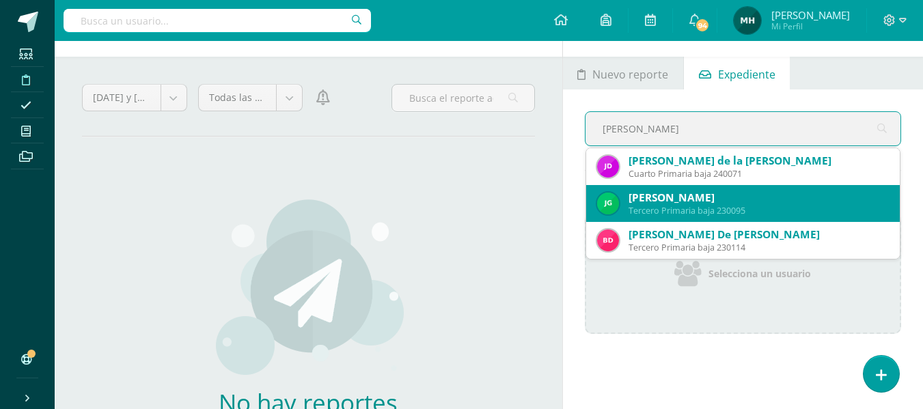
click at [771, 198] on div "[PERSON_NAME]" at bounding box center [758, 198] width 260 height 14
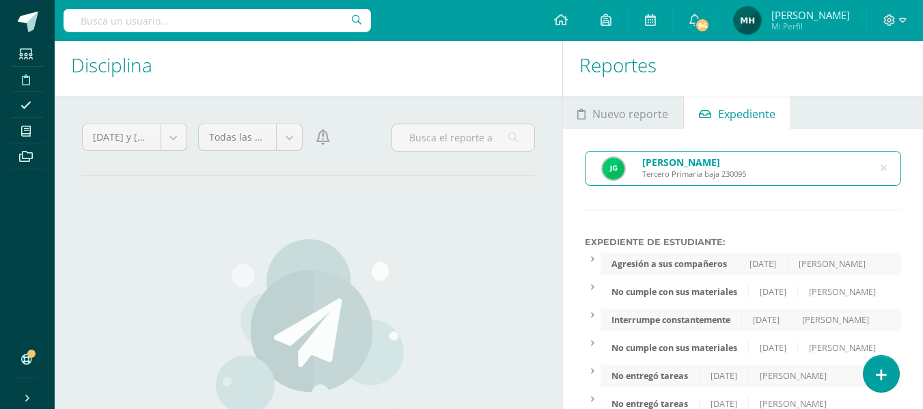
scroll to position [0, 0]
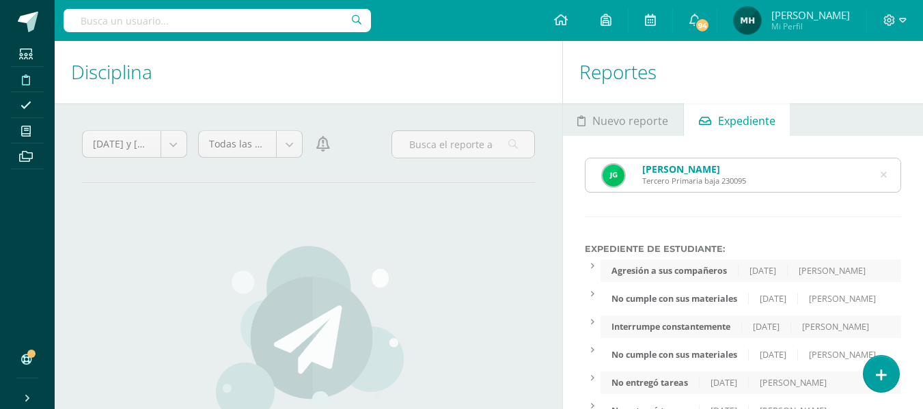
click at [887, 173] on div "[PERSON_NAME] Tercero Primaria baja 230095" at bounding box center [742, 174] width 315 height 33
click at [886, 173] on icon at bounding box center [883, 175] width 29 height 29
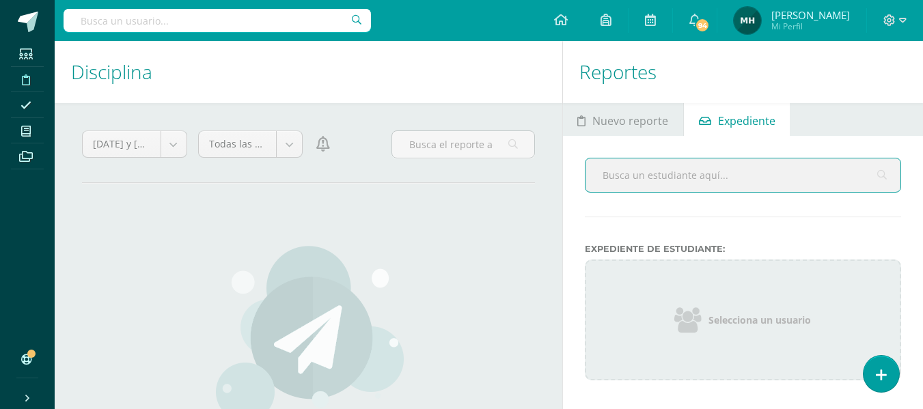
click at [886, 173] on input "text" at bounding box center [742, 174] width 315 height 33
type input "[PERSON_NAME]"
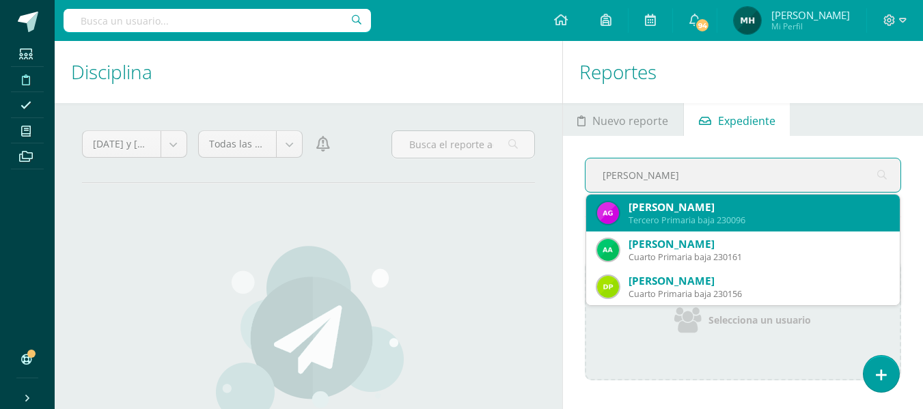
click at [811, 204] on div "[PERSON_NAME]" at bounding box center [758, 207] width 260 height 14
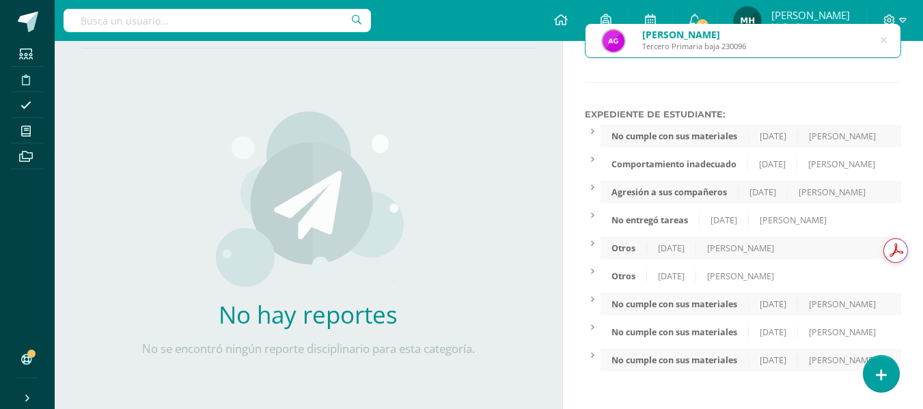
scroll to position [139, 0]
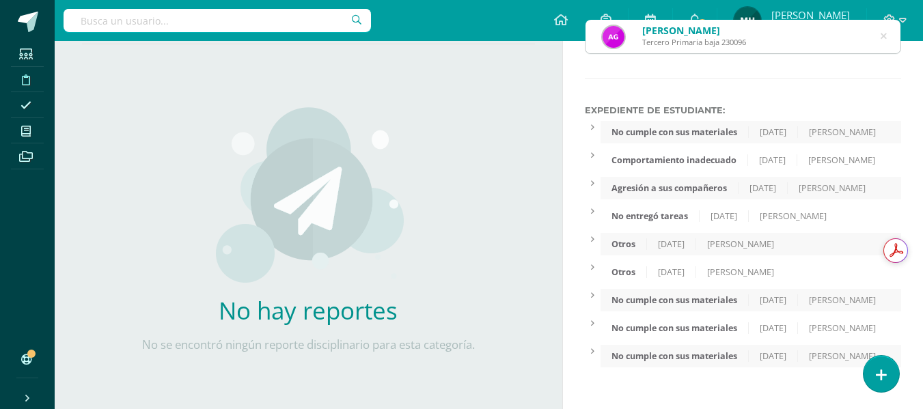
click at [643, 242] on div "Otros" at bounding box center [623, 244] width 46 height 12
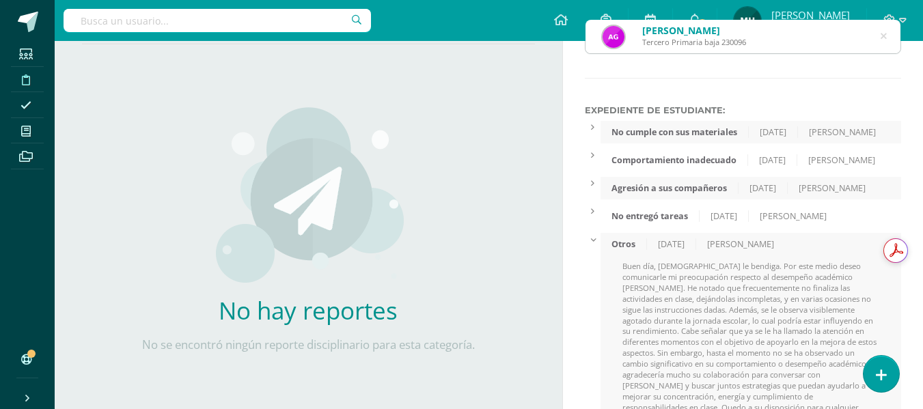
click at [643, 242] on div "Otros" at bounding box center [623, 244] width 46 height 12
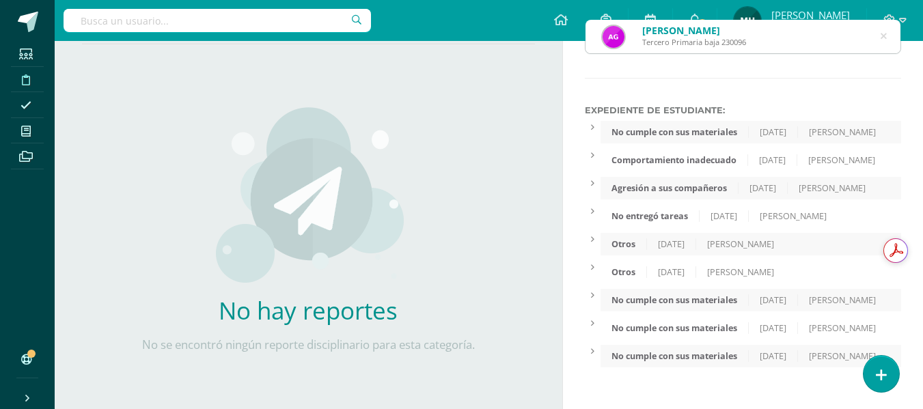
click at [643, 268] on div "Otros" at bounding box center [623, 272] width 46 height 12
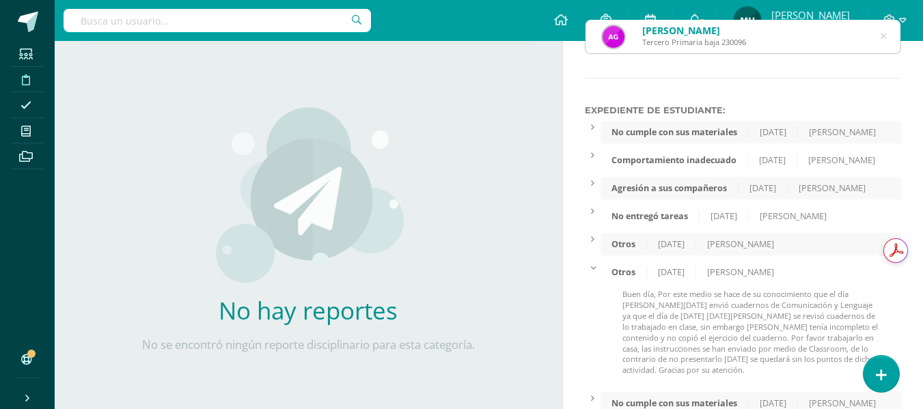
click at [643, 268] on div "Otros" at bounding box center [623, 272] width 46 height 12
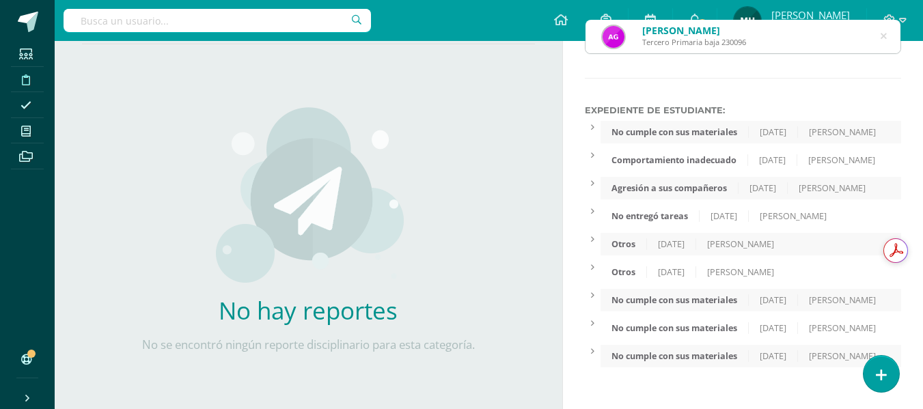
click at [879, 38] on div "[PERSON_NAME] Tercero Primaria baja 230096" at bounding box center [742, 36] width 315 height 33
click at [885, 36] on icon at bounding box center [883, 36] width 35 height 6
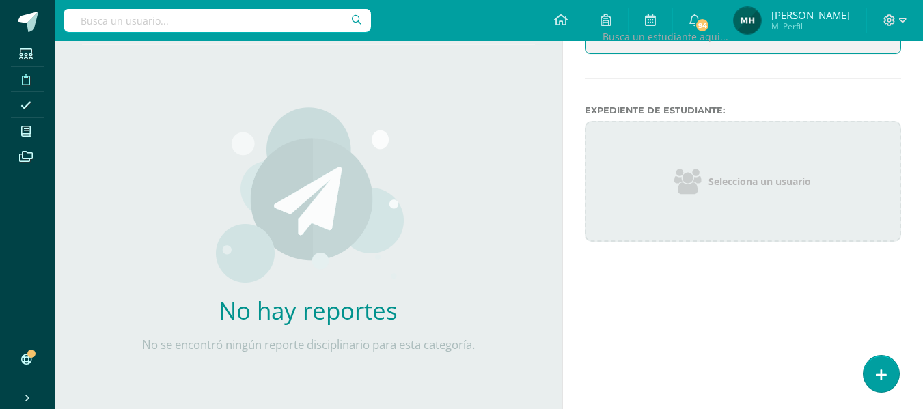
scroll to position [0, 0]
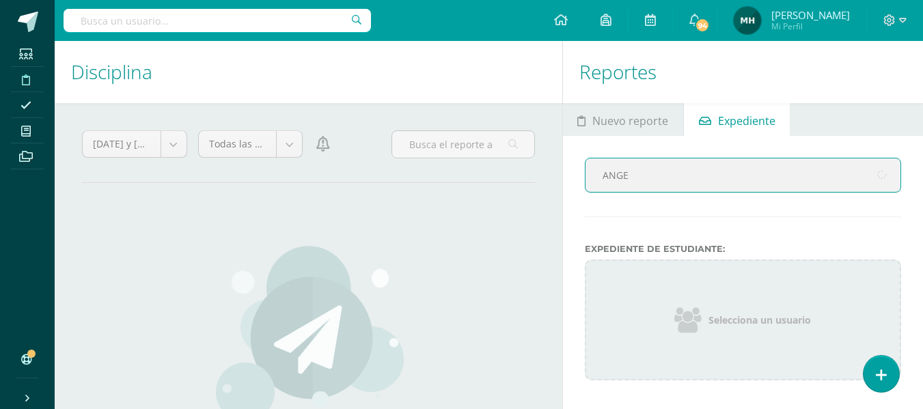
type input "[PERSON_NAME]"
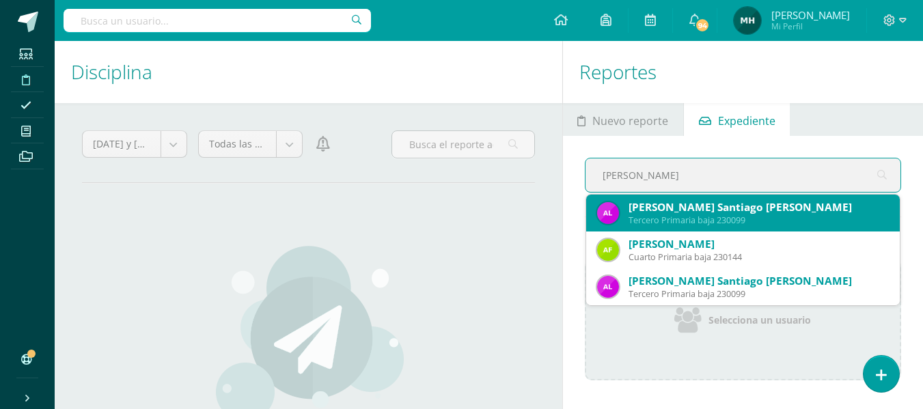
click at [760, 223] on div "Tercero Primaria baja 230099" at bounding box center [758, 220] width 260 height 12
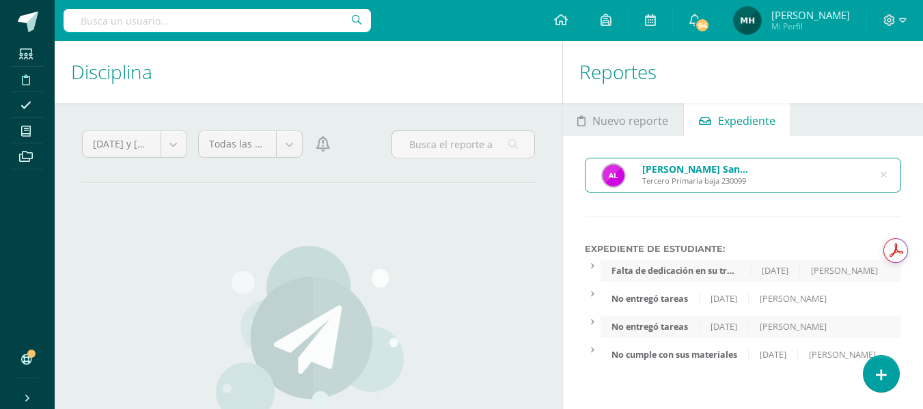
click at [882, 178] on icon at bounding box center [883, 175] width 29 height 29
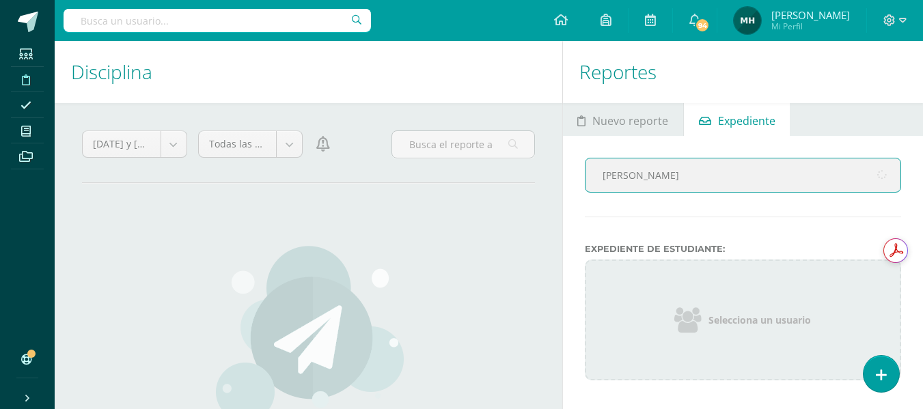
type input "[PERSON_NAME]"
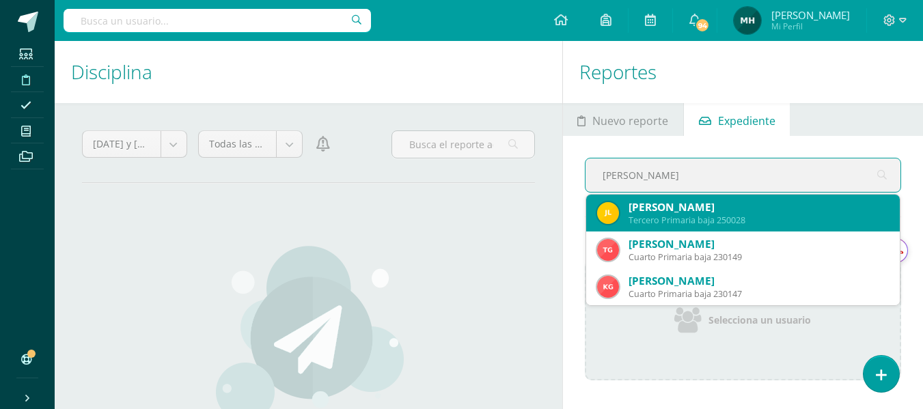
click at [846, 203] on div "[PERSON_NAME]" at bounding box center [758, 207] width 260 height 14
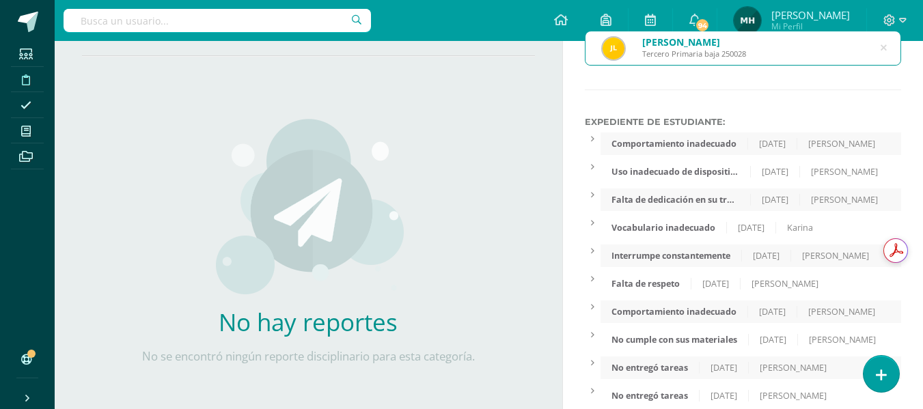
scroll to position [122, 0]
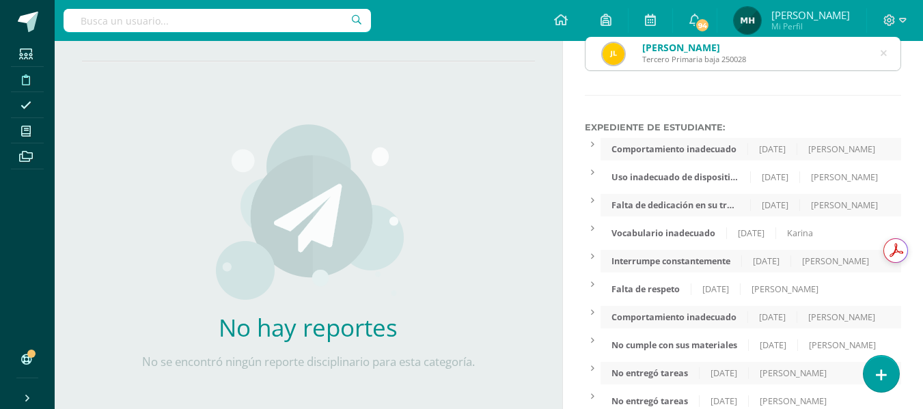
click at [887, 48] on div "[PERSON_NAME] Tercero Primaria baja 250028" at bounding box center [742, 53] width 315 height 33
click at [885, 57] on icon at bounding box center [883, 53] width 29 height 29
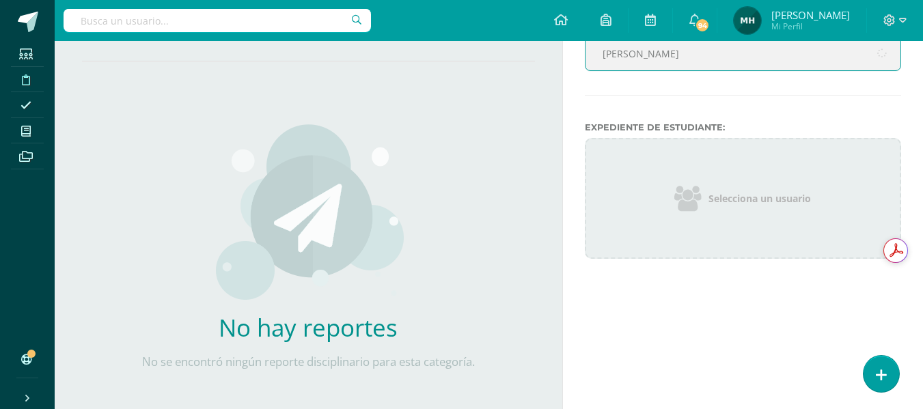
type input "[PERSON_NAME]"
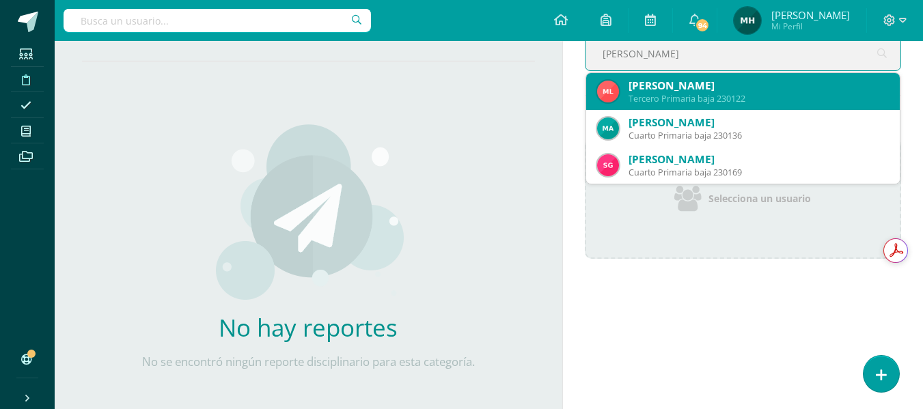
click at [740, 105] on div "[PERSON_NAME] Tercero Primaria baja 230122" at bounding box center [743, 91] width 292 height 37
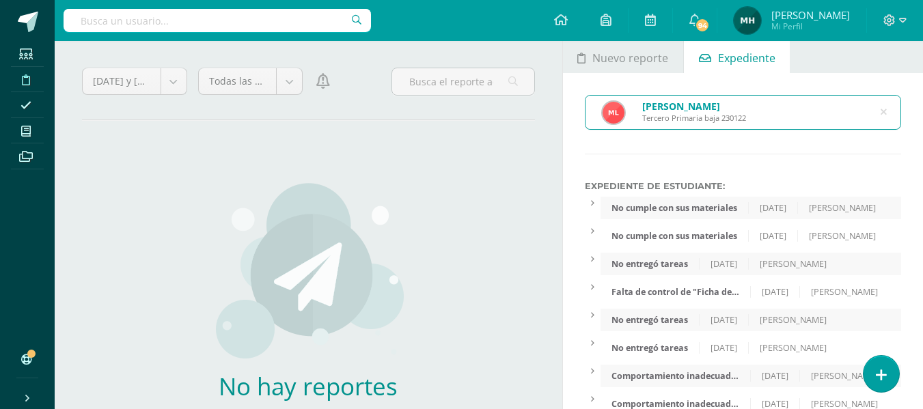
scroll to position [41, 0]
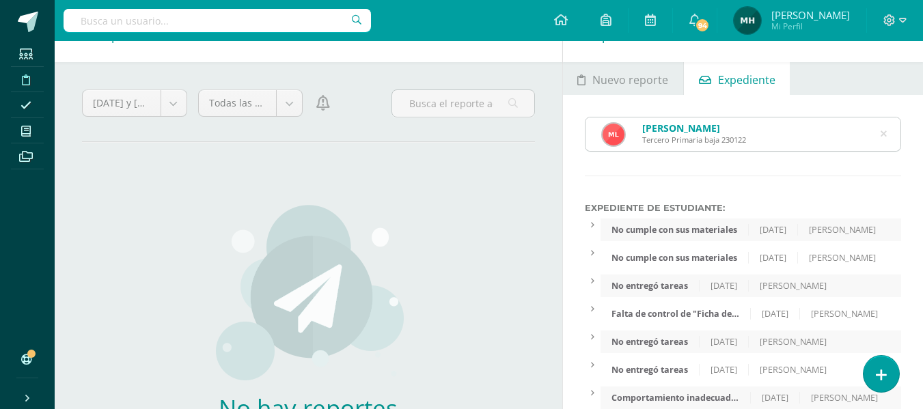
click at [882, 130] on icon at bounding box center [883, 134] width 29 height 29
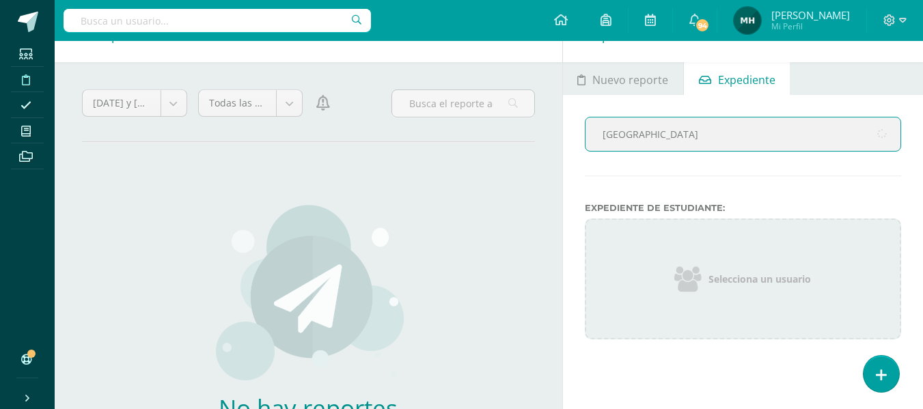
type input "[GEOGRAPHIC_DATA]"
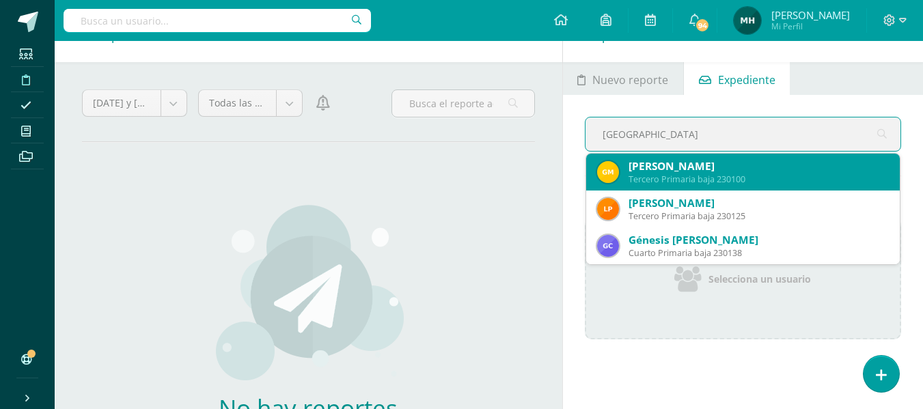
click at [848, 163] on div "[PERSON_NAME]" at bounding box center [758, 166] width 260 height 14
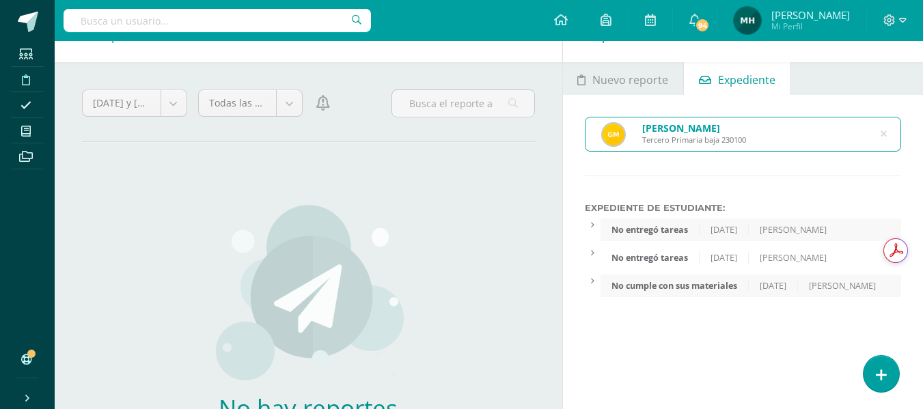
scroll to position [0, 0]
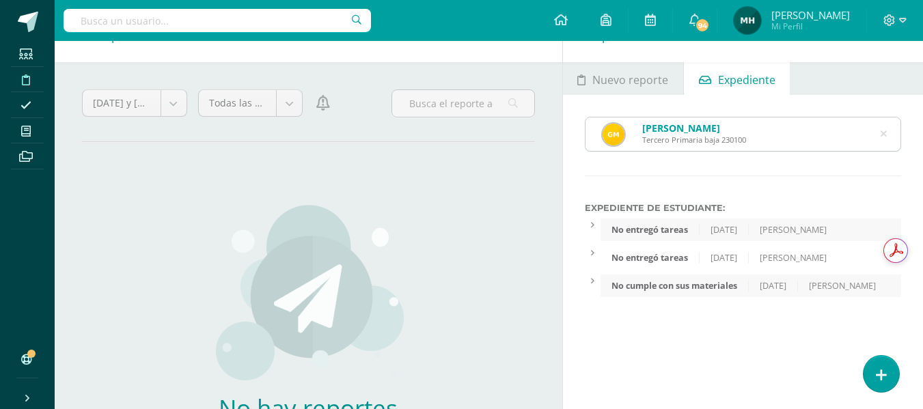
click at [882, 133] on icon at bounding box center [883, 134] width 6 height 35
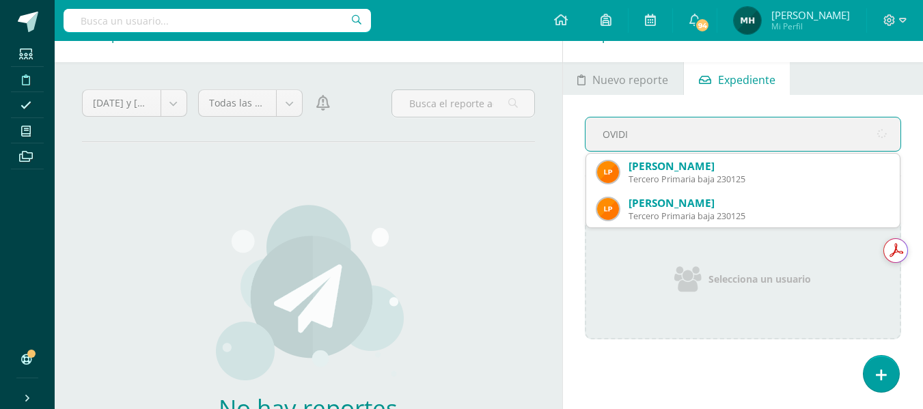
type input "[PERSON_NAME]"
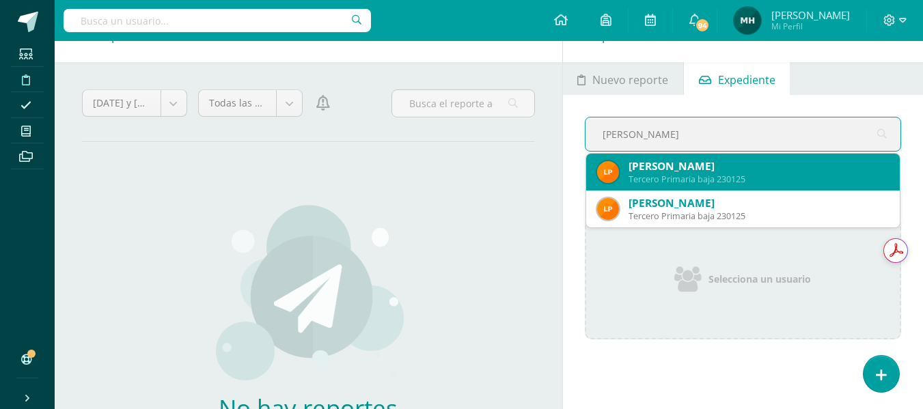
click at [855, 173] on div "Tercero Primaria baja 230125" at bounding box center [758, 179] width 260 height 12
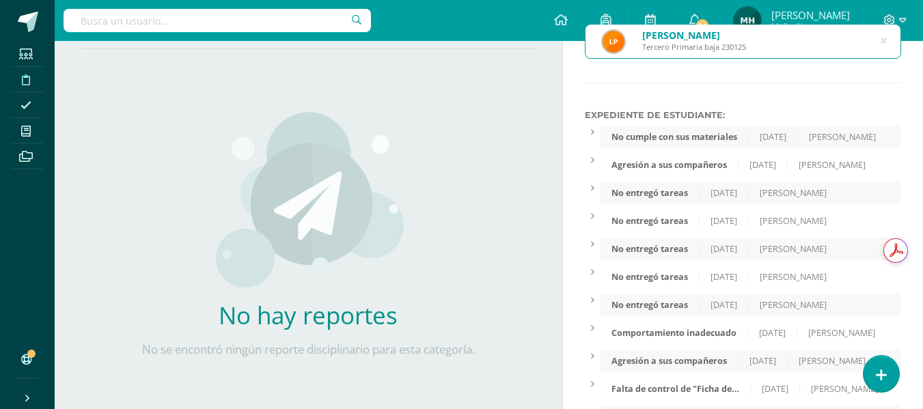
scroll to position [132, 0]
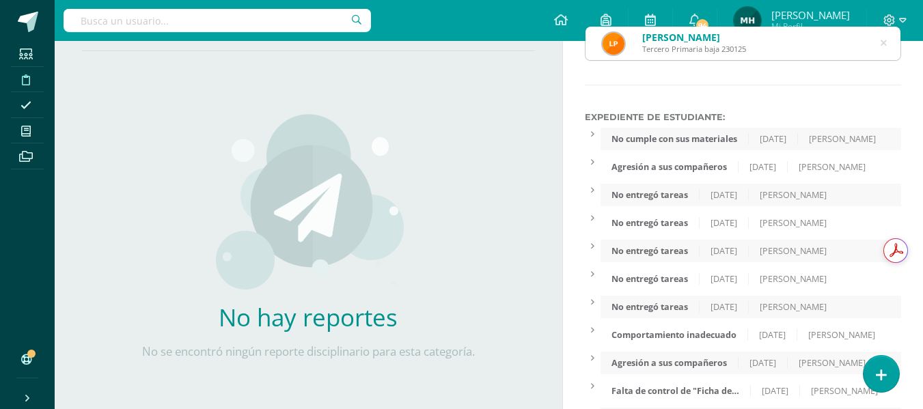
click at [880, 44] on div "Luis Ovidio Palencia [STREET_ADDRESS]" at bounding box center [742, 43] width 315 height 33
click at [883, 42] on icon at bounding box center [883, 43] width 29 height 29
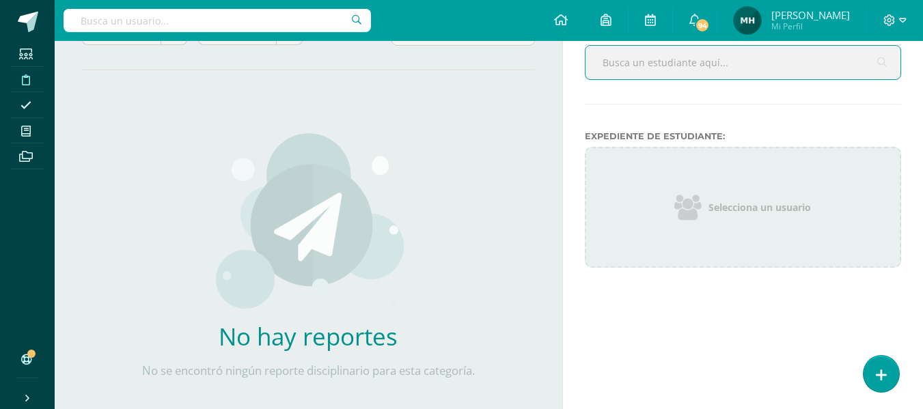
scroll to position [105, 0]
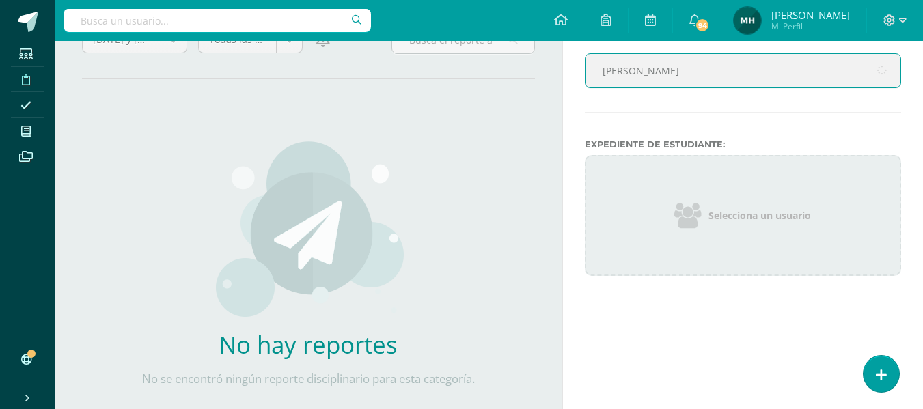
type input "[PERSON_NAME]"
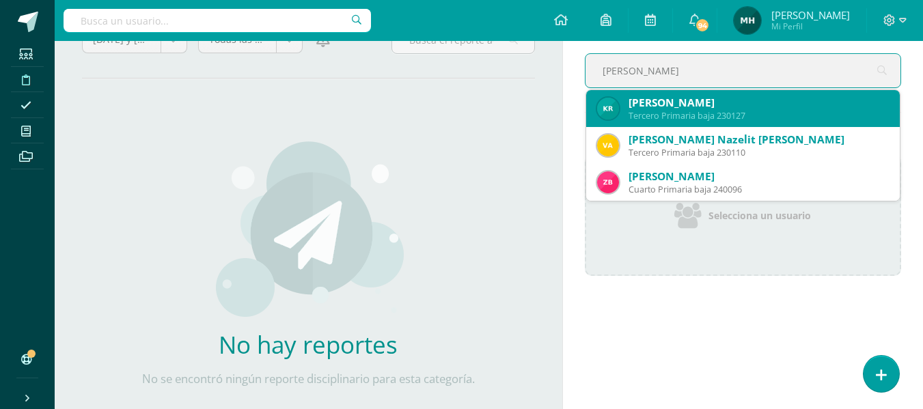
click at [779, 94] on div "[PERSON_NAME] Tercero Primaria baja 230127" at bounding box center [743, 108] width 292 height 37
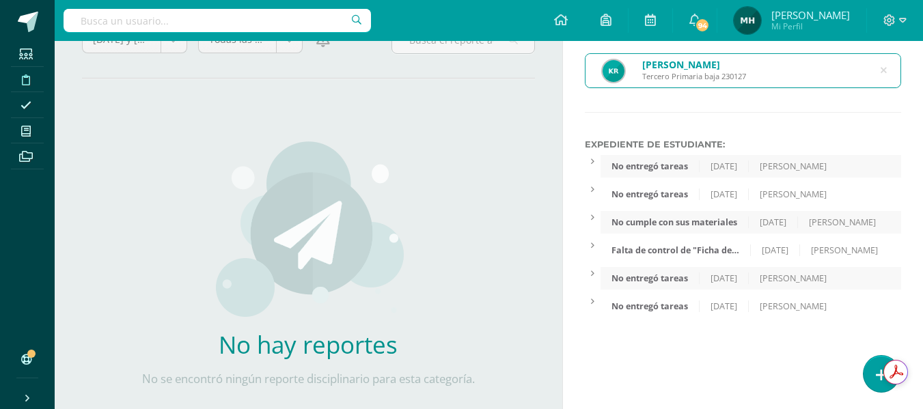
scroll to position [0, 0]
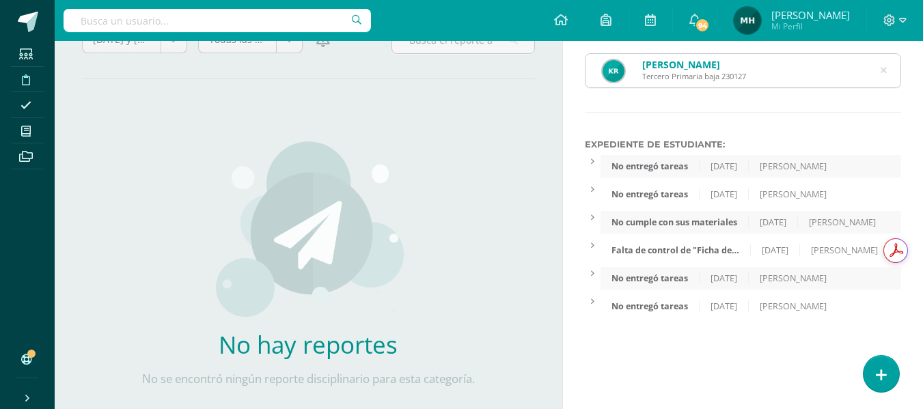
click at [886, 70] on icon at bounding box center [883, 70] width 29 height 29
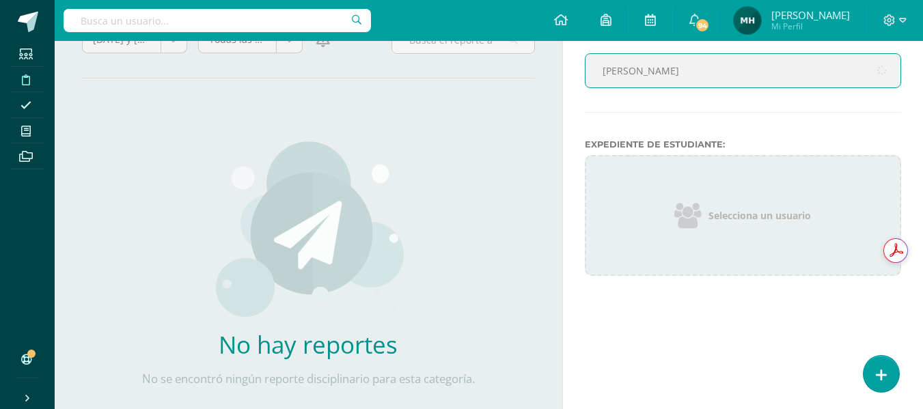
type input "[PERSON_NAME]"
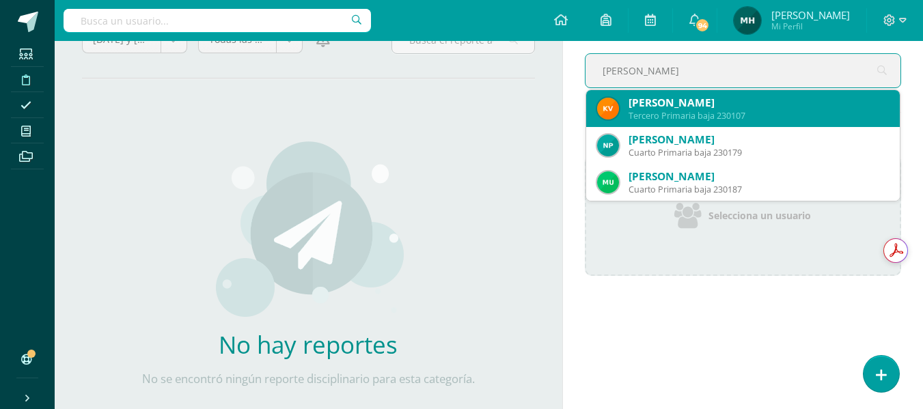
click at [797, 113] on div "Tercero Primaria baja 230107" at bounding box center [758, 116] width 260 height 12
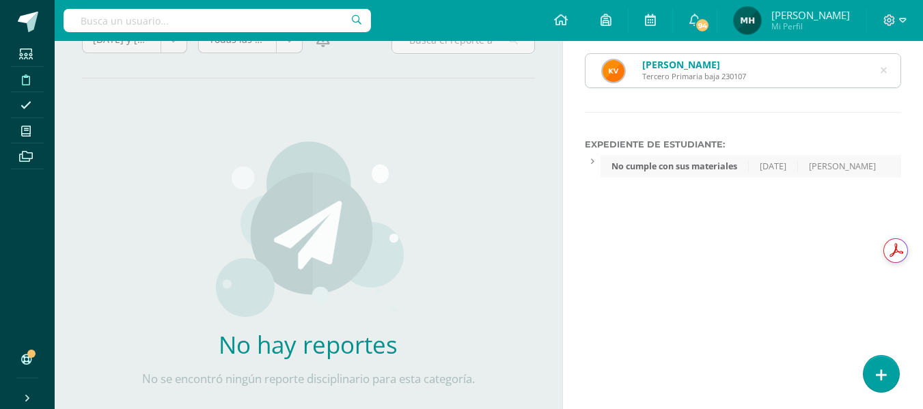
click at [883, 74] on icon at bounding box center [883, 70] width 29 height 29
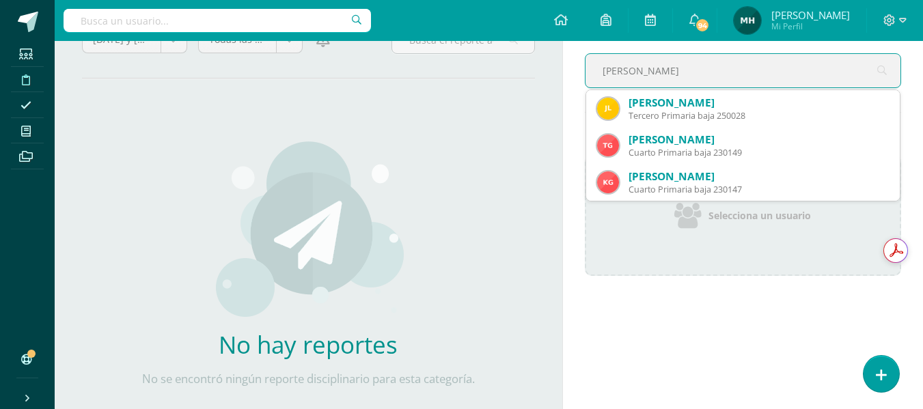
type input "[PERSON_NAME]"
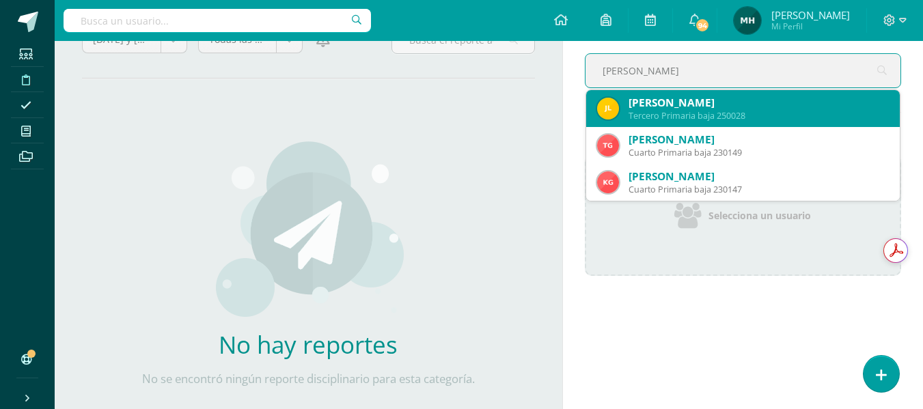
click at [796, 107] on div "[PERSON_NAME]" at bounding box center [758, 103] width 260 height 14
